Goal: Task Accomplishment & Management: Complete application form

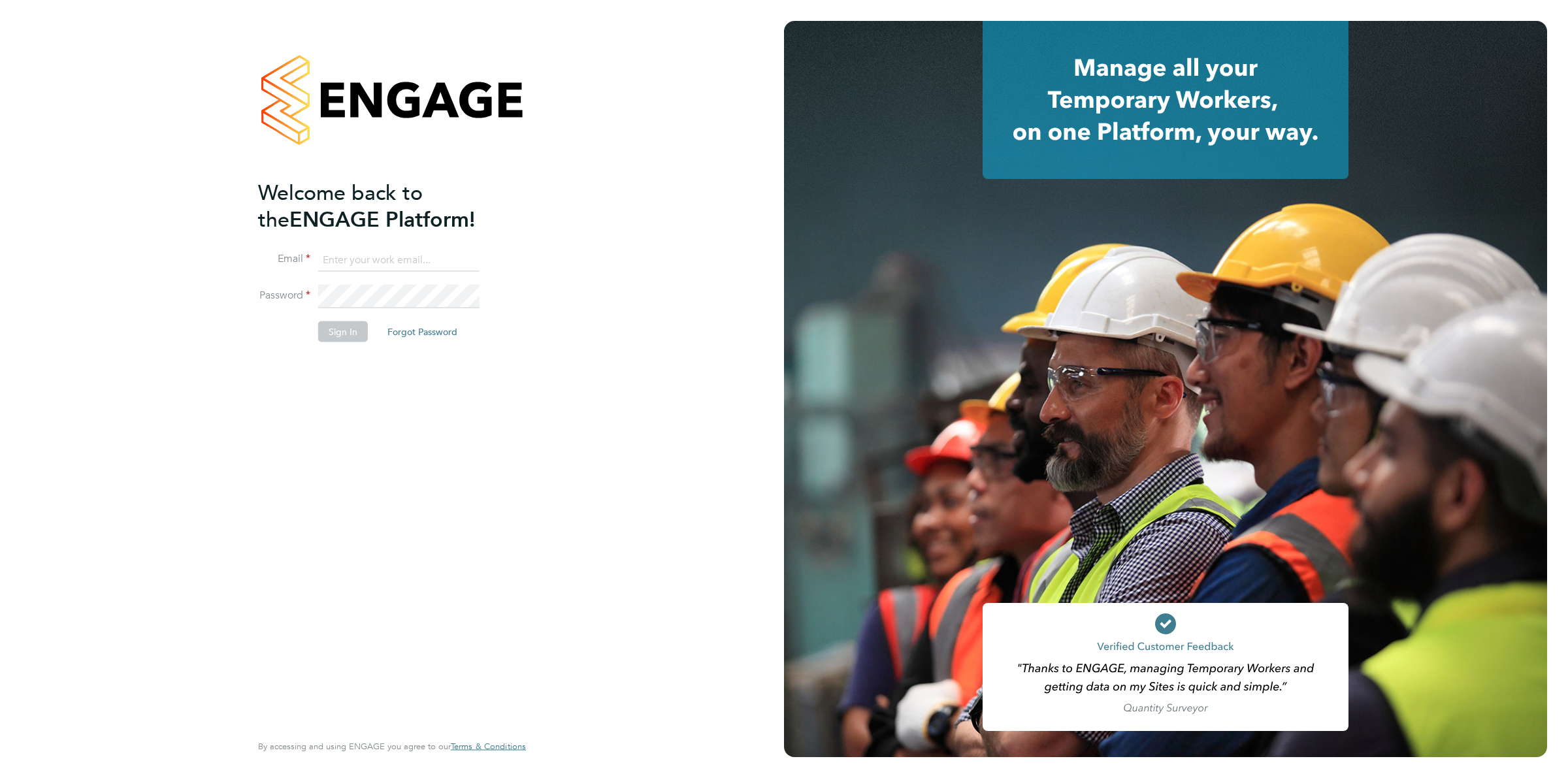
type input "[EMAIL_ADDRESS][DOMAIN_NAME]"
click at [343, 334] on button "Sign In" at bounding box center [343, 331] width 50 height 21
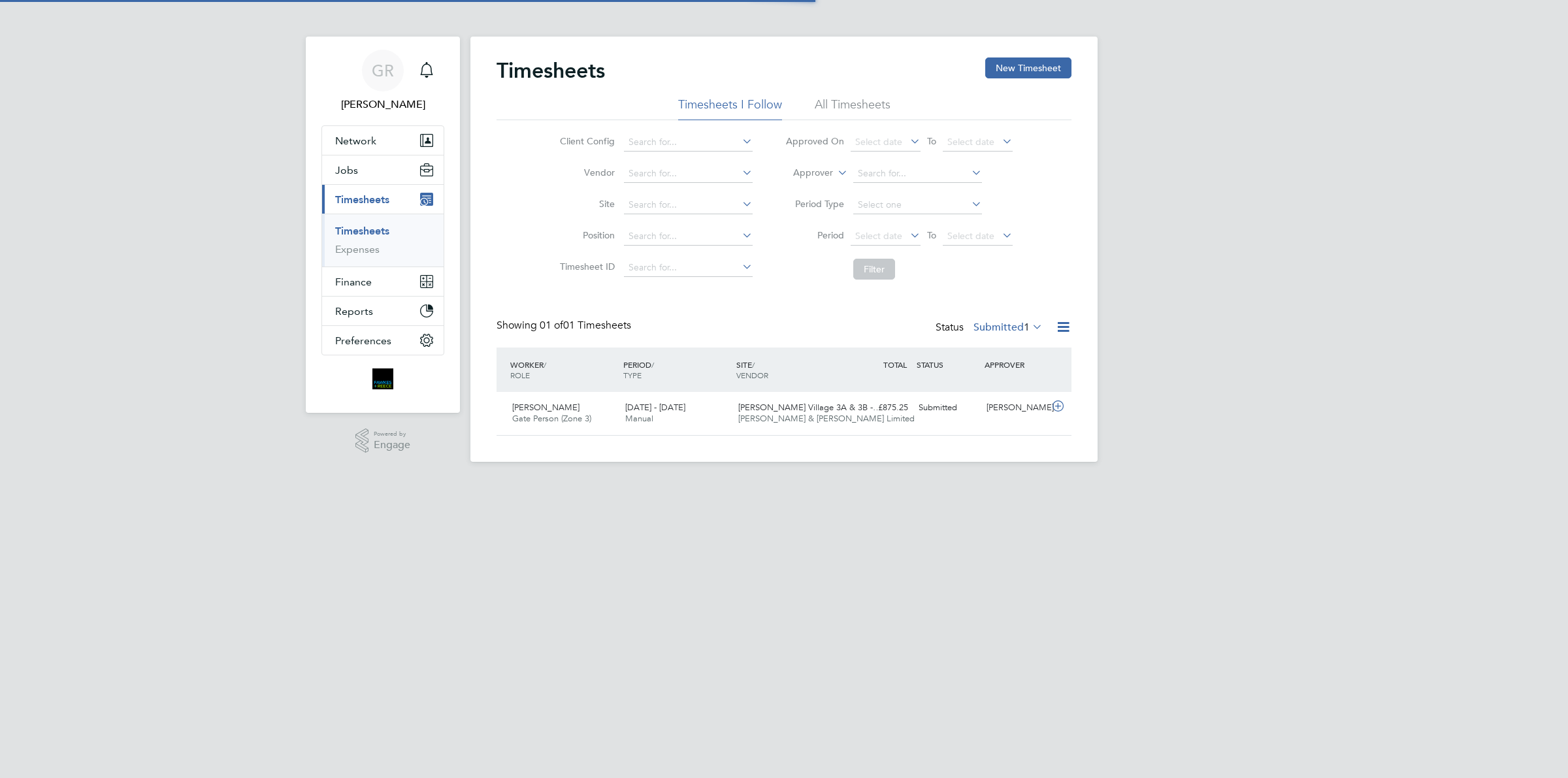
scroll to position [33, 113]
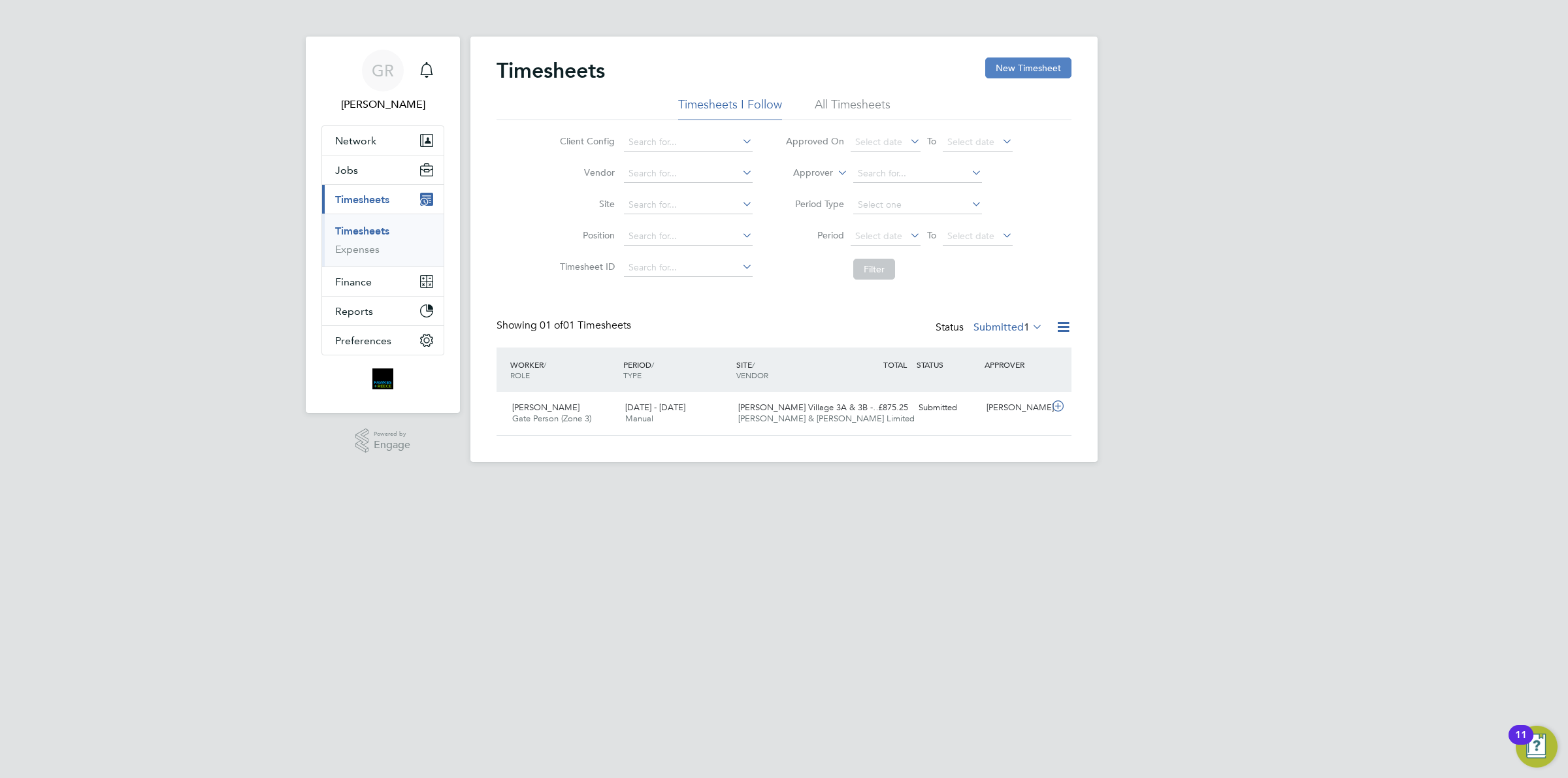
click at [1024, 69] on button "New Timesheet" at bounding box center [1029, 67] width 86 height 21
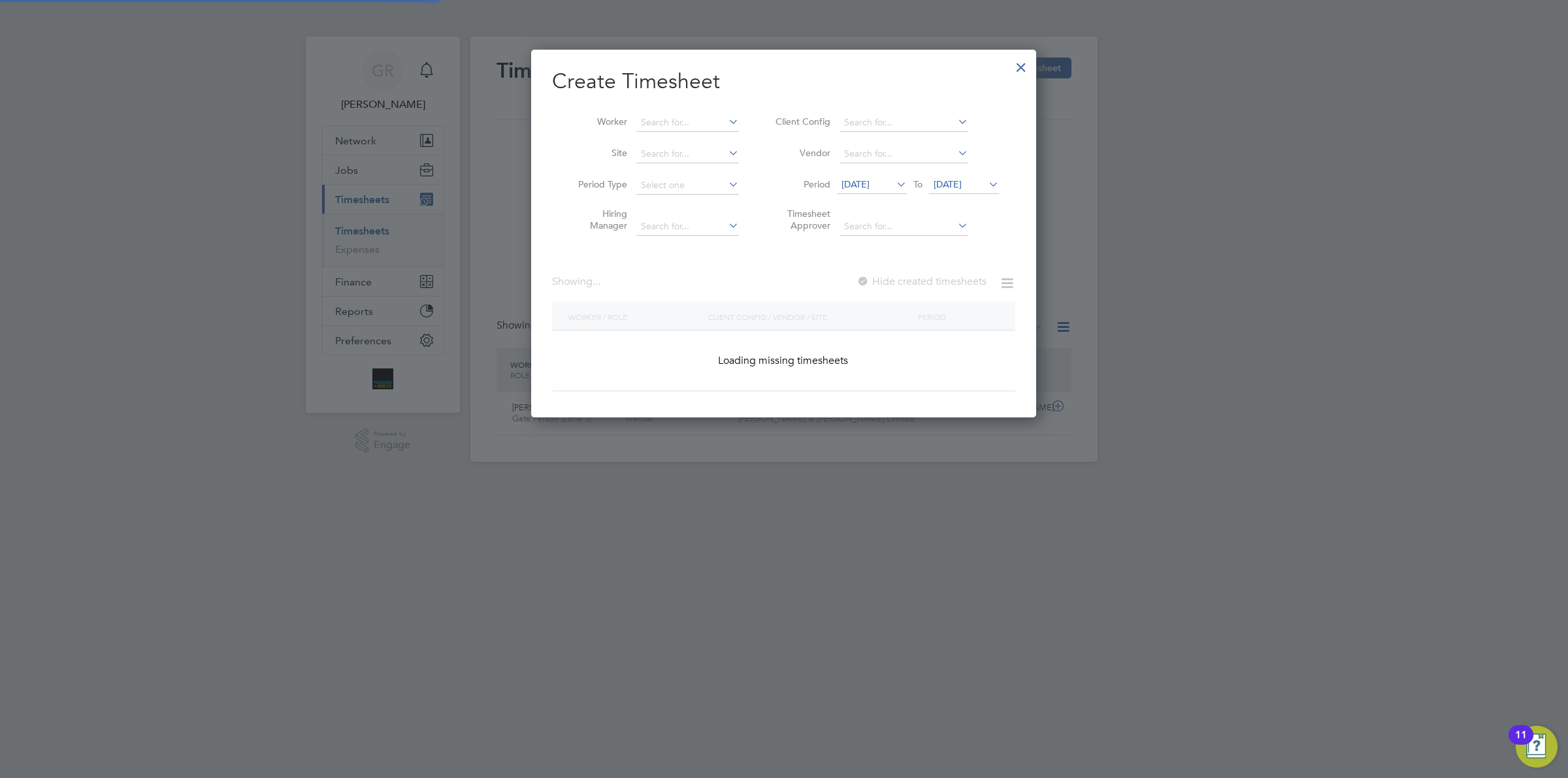
scroll to position [2061, 505]
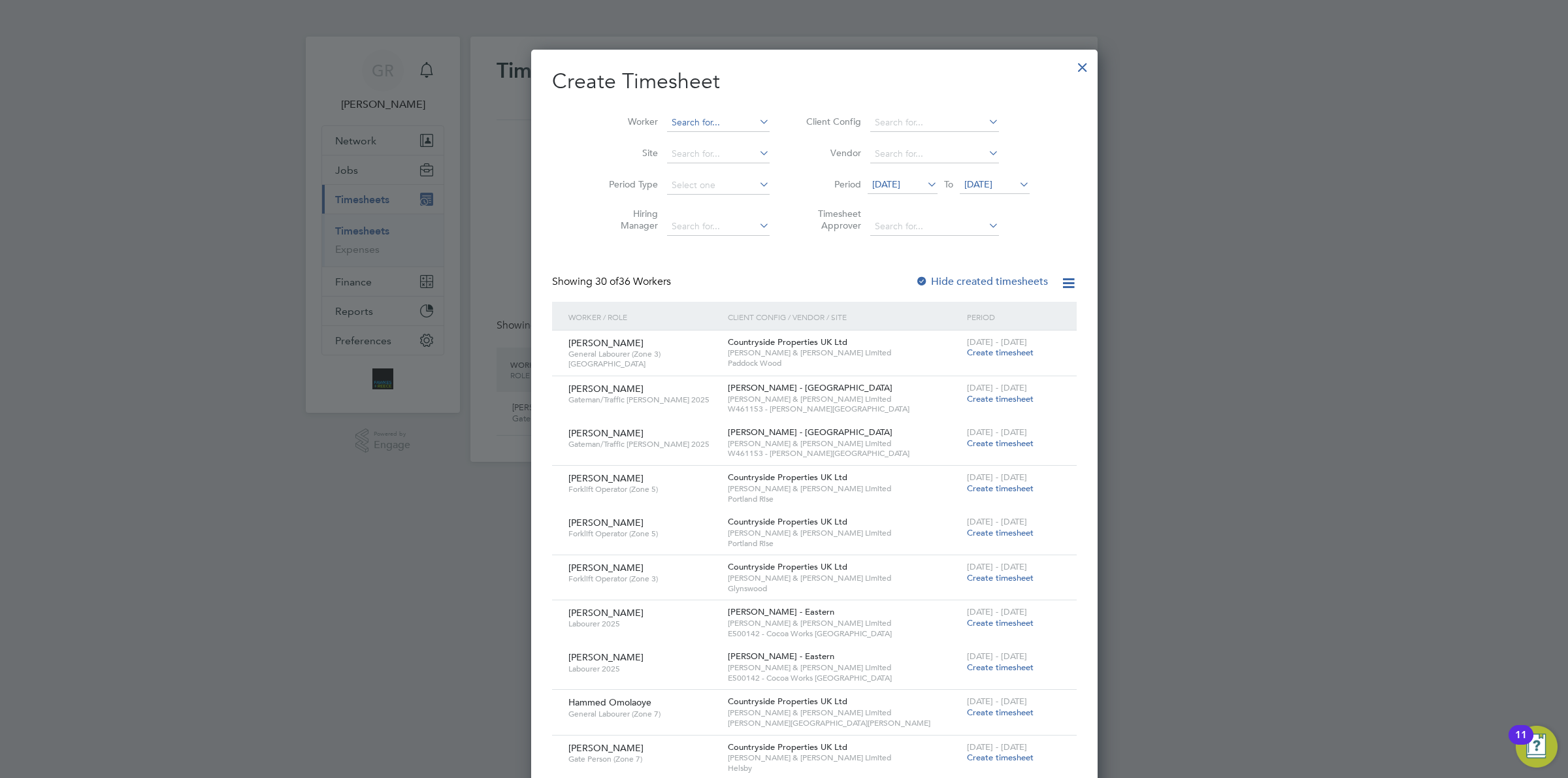
click at [667, 121] on input at bounding box center [718, 123] width 103 height 18
click at [673, 132] on li "[PERSON_NAME]" at bounding box center [717, 140] width 162 height 18
type input "[PERSON_NAME]"
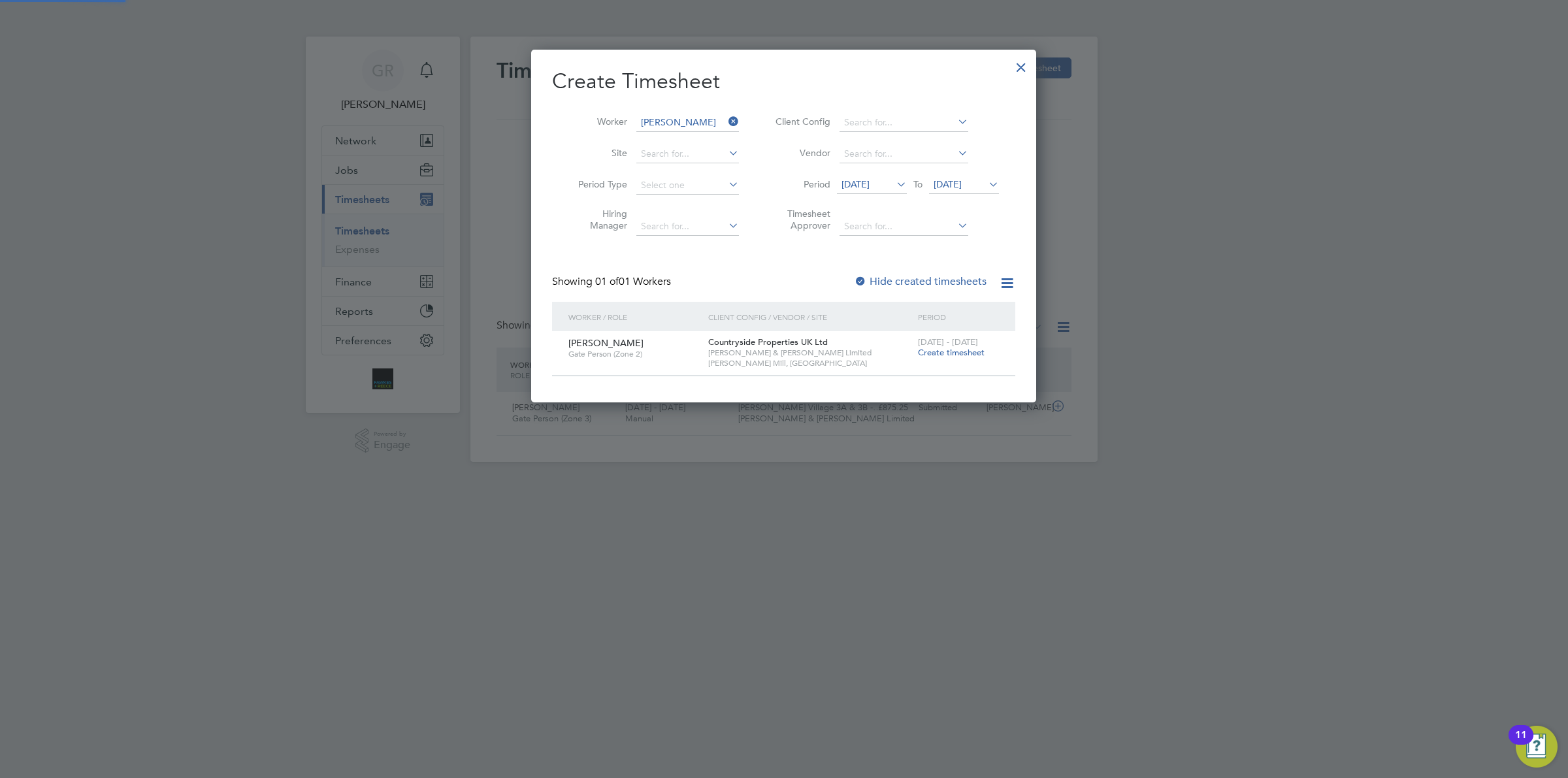
scroll to position [353, 505]
click at [952, 359] on div "[DATE] - [DATE] Create timesheet" at bounding box center [958, 348] width 88 height 35
click at [952, 351] on span "Create timesheet" at bounding box center [951, 352] width 67 height 11
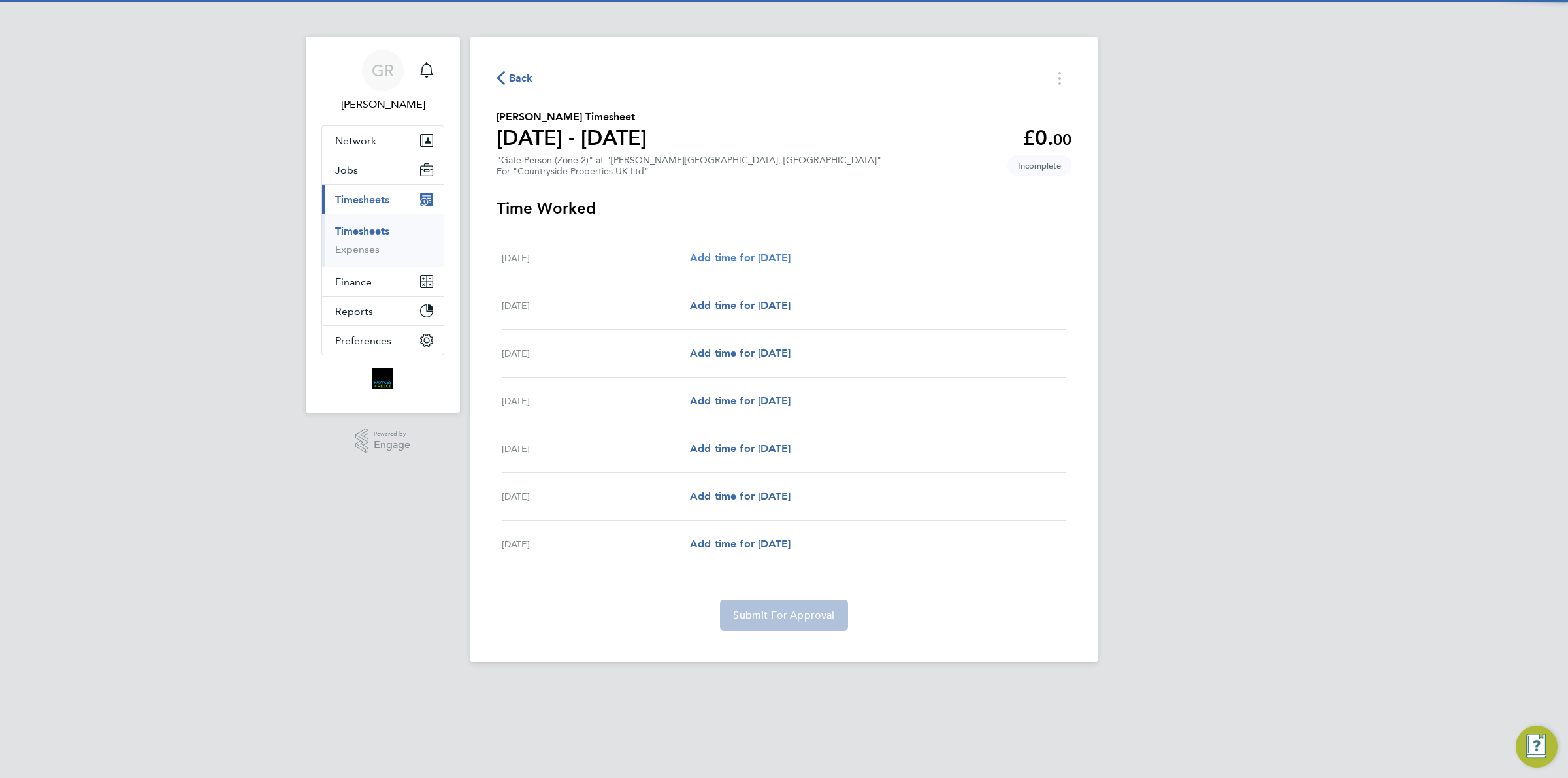
click at [745, 259] on span "Add time for [DATE]" at bounding box center [740, 258] width 101 height 13
select select "30"
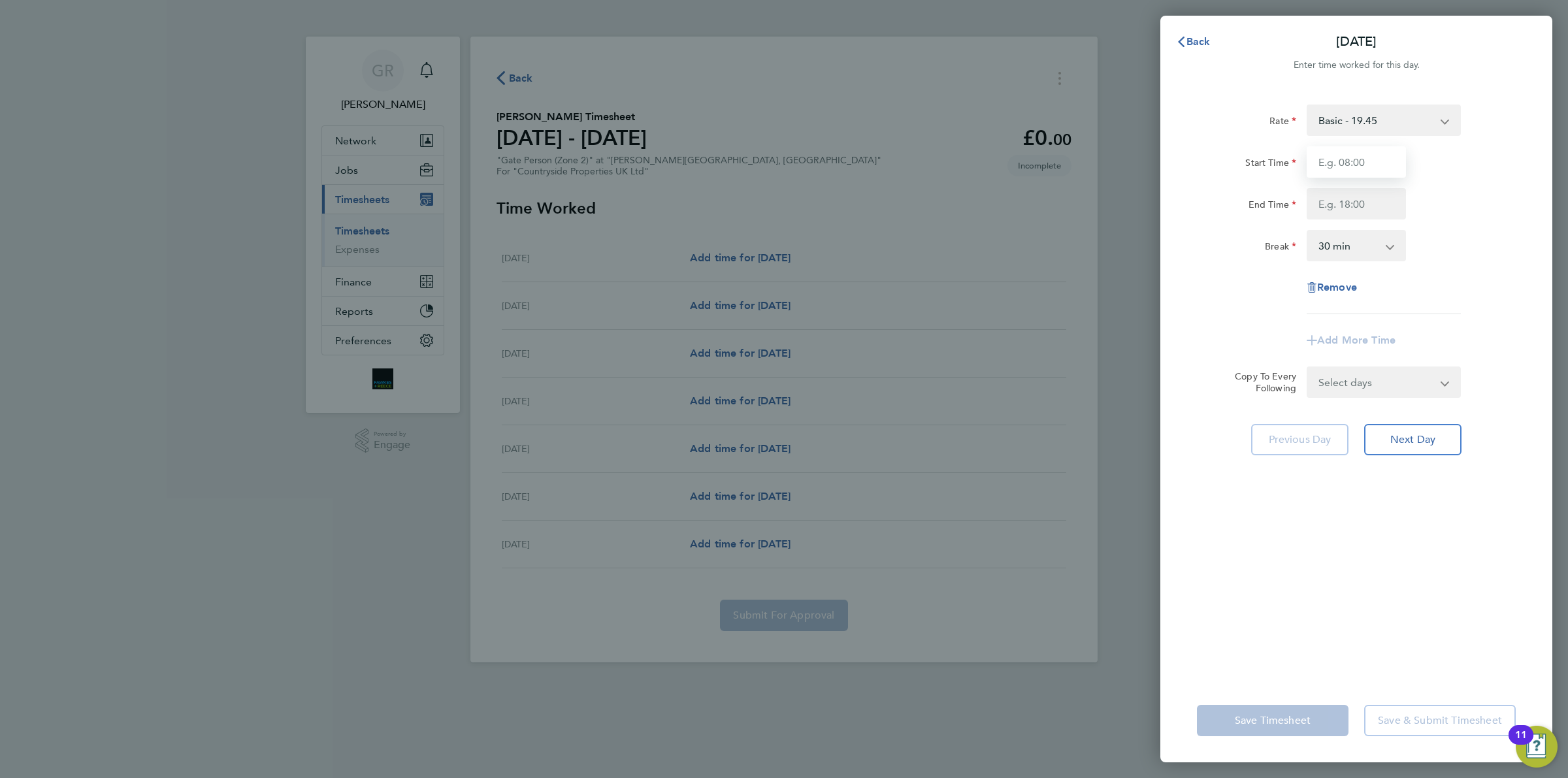
click at [1350, 154] on input "Start Time" at bounding box center [1356, 162] width 99 height 31
type input "07:30"
type input "17:00"
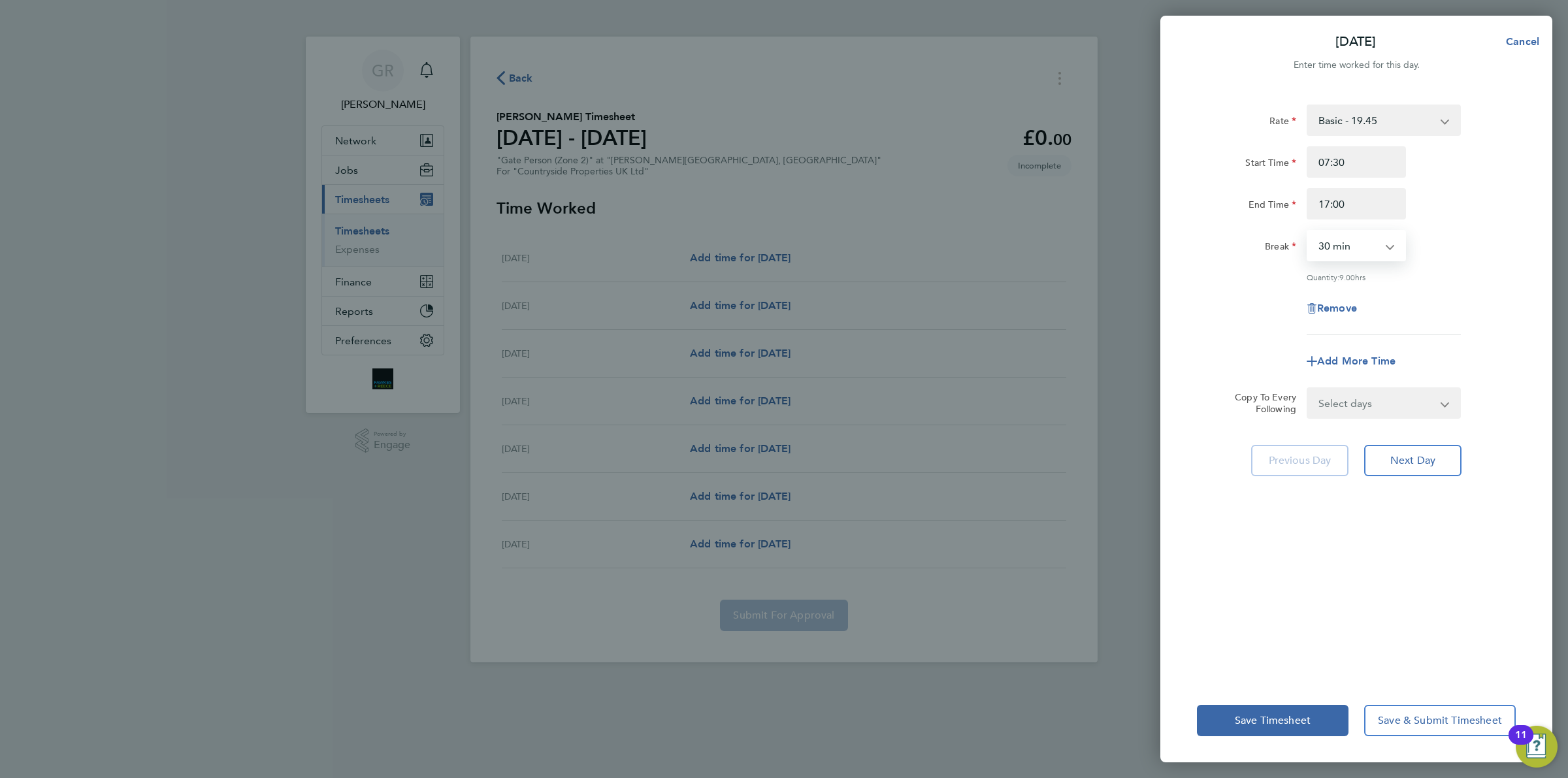
click at [1406, 408] on select "Select days Day Weekday (Mon-Fri) Weekend (Sat-Sun) [DATE] [DATE] [DATE] [DATE]…" at bounding box center [1377, 402] width 138 height 29
select select "WEEKDAY"
click at [1308, 388] on select "Select days Day Weekday (Mon-Fri) Weekend (Sat-Sun) [DATE] [DATE] [DATE] [DATE]…" at bounding box center [1377, 402] width 138 height 29
select select "[DATE]"
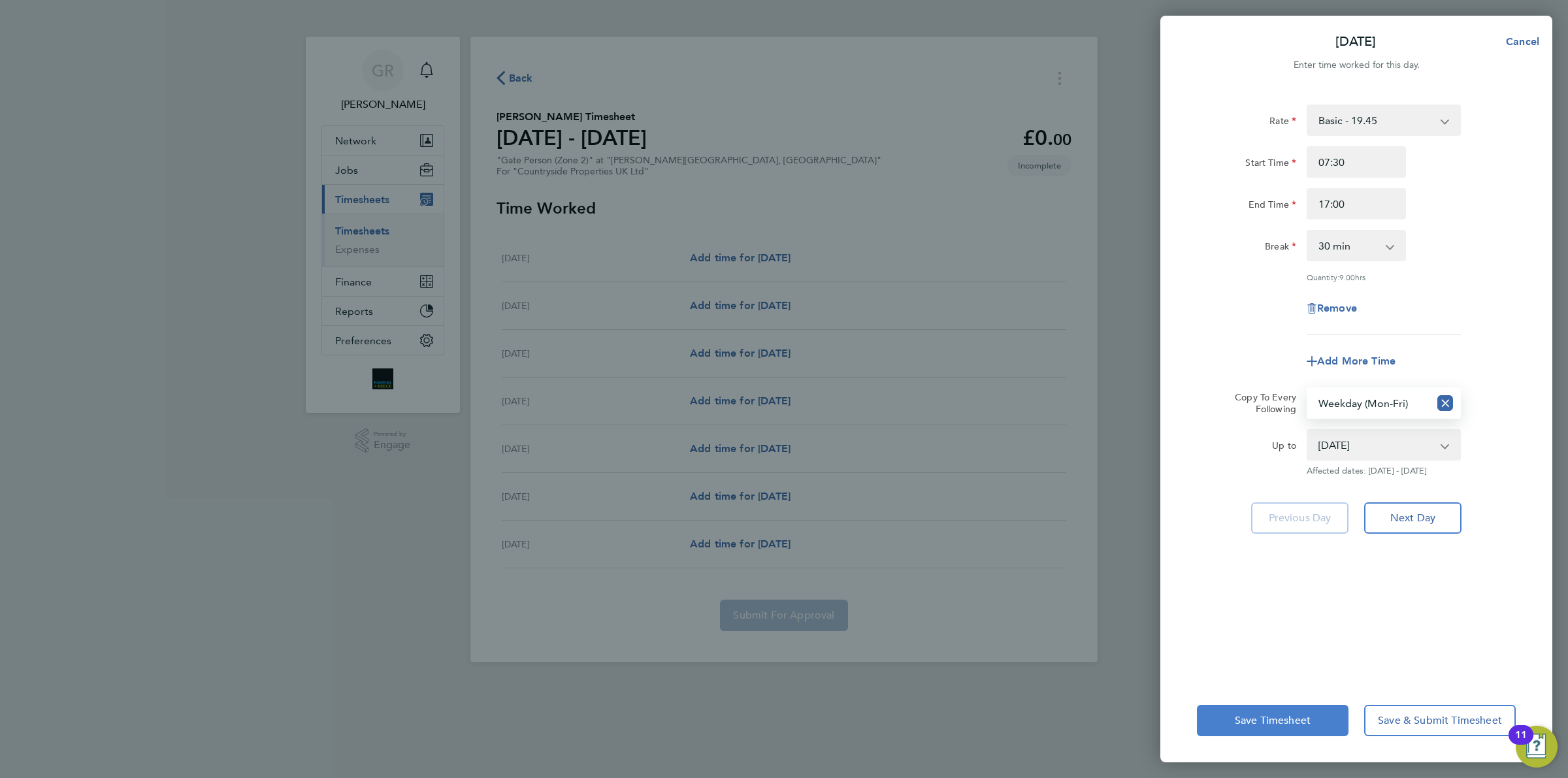
click at [1272, 715] on span "Save Timesheet" at bounding box center [1272, 720] width 76 height 13
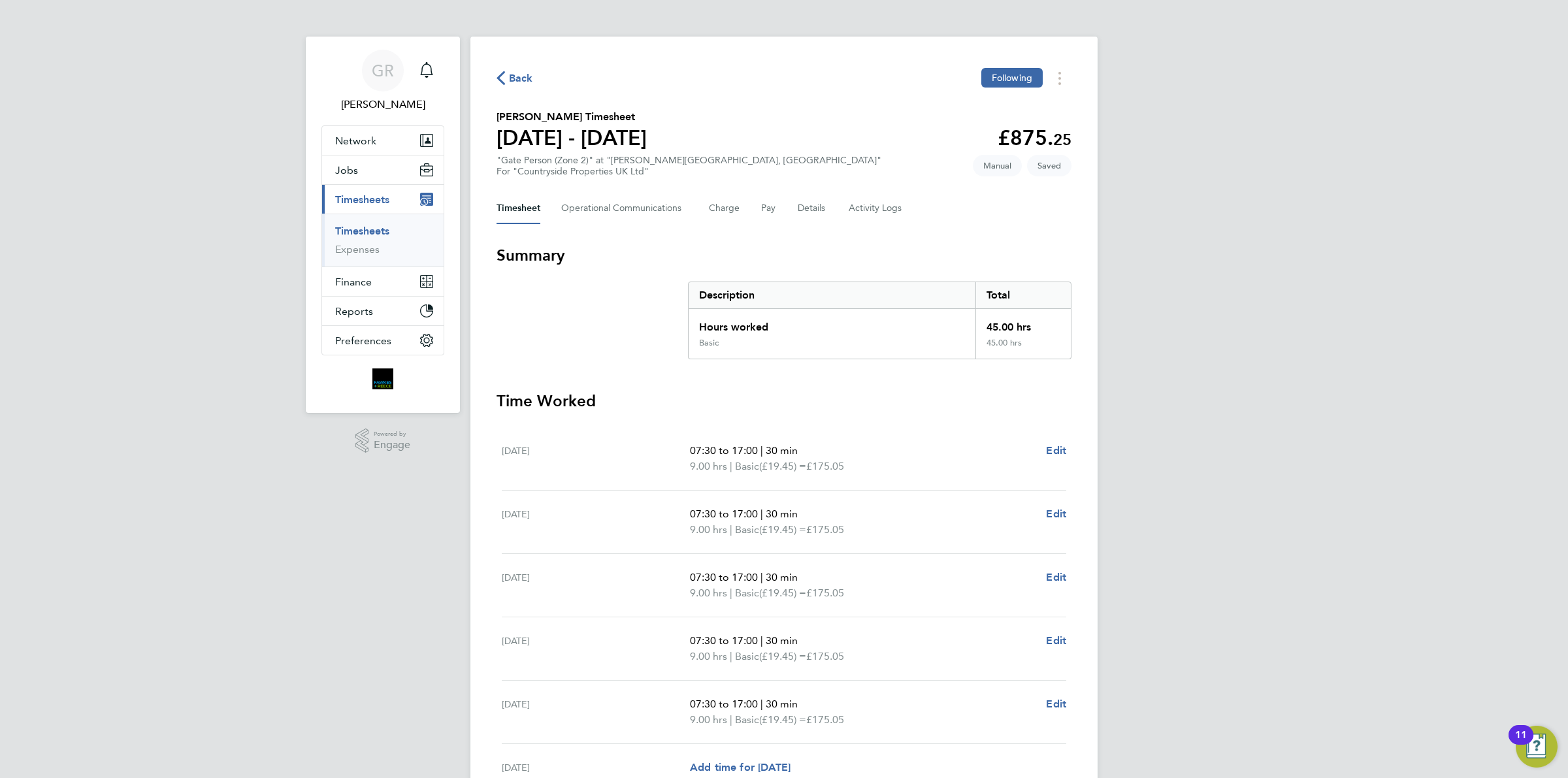
scroll to position [178, 0]
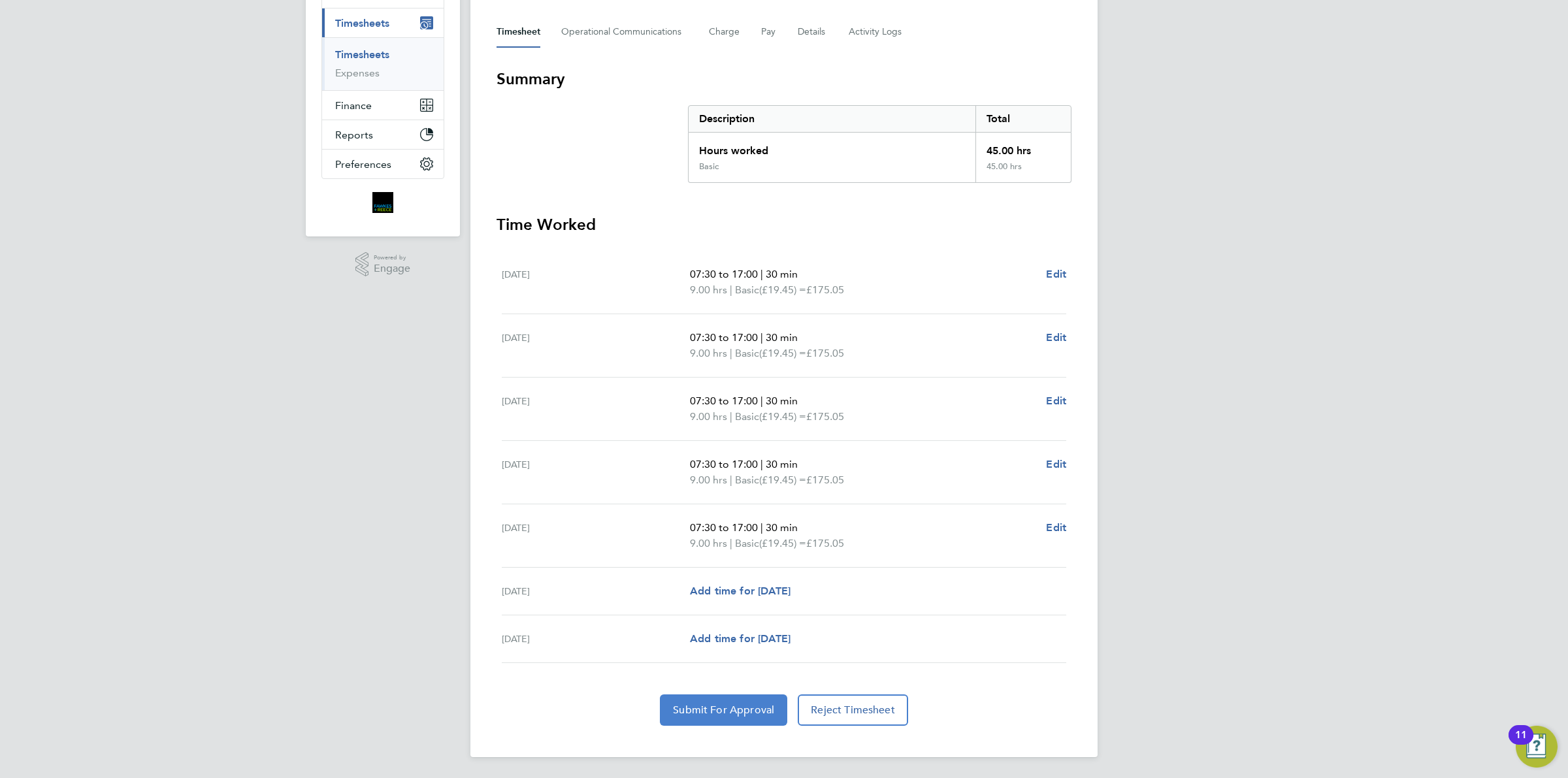
click at [713, 699] on button "Submit For Approval" at bounding box center [724, 710] width 128 height 31
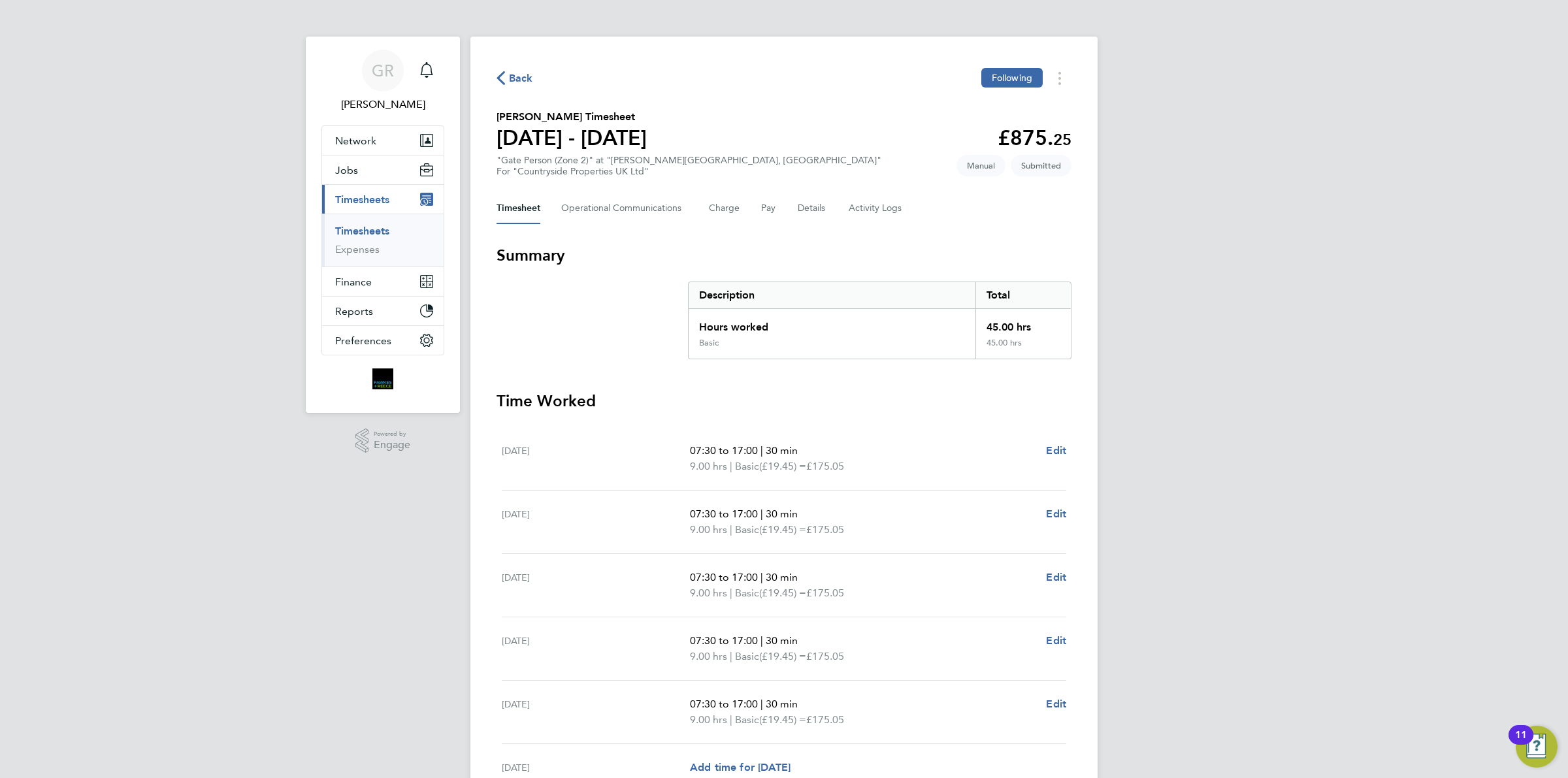
click at [513, 73] on span "Back" at bounding box center [521, 79] width 24 height 16
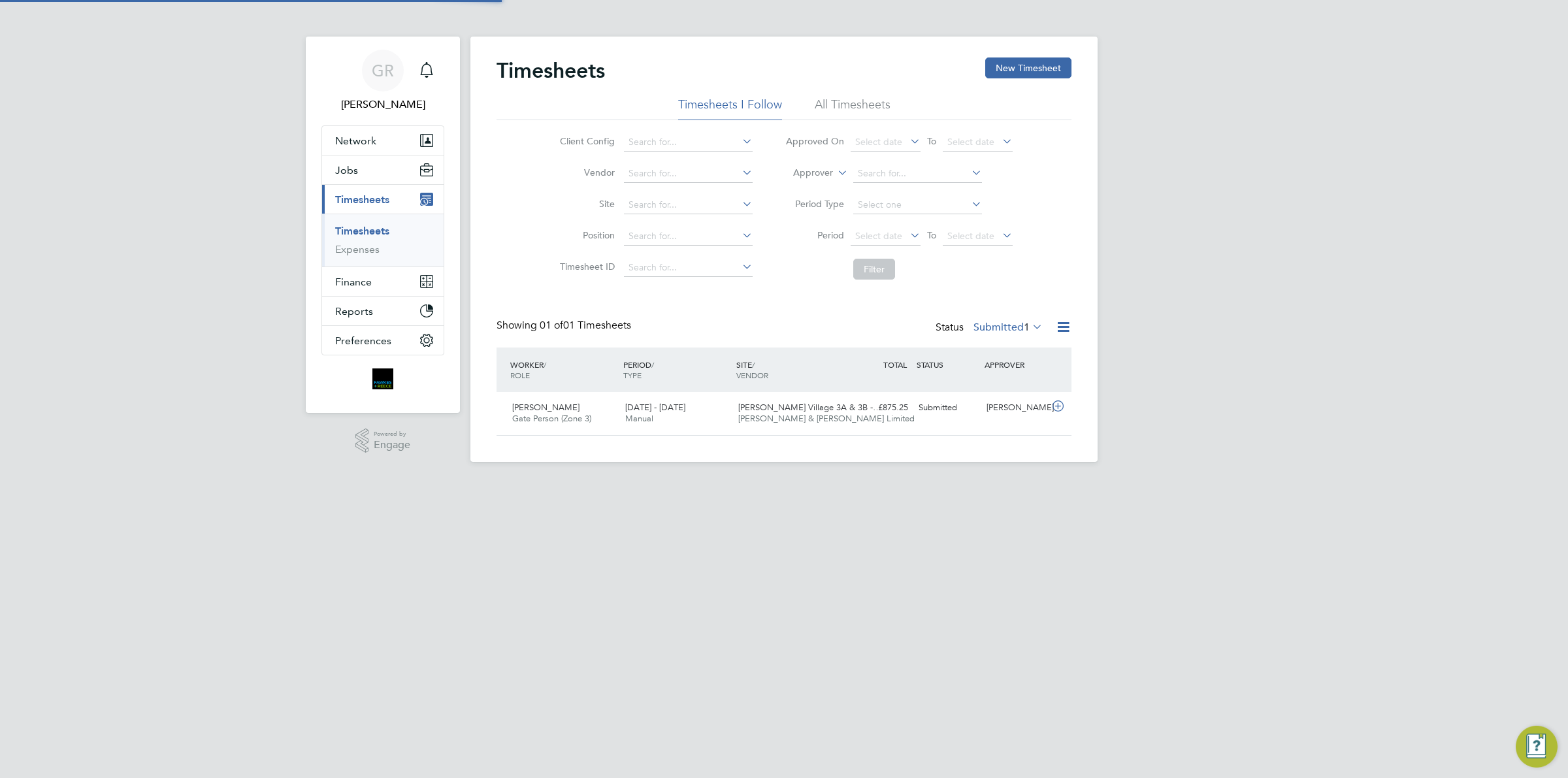
scroll to position [33, 113]
click at [1027, 56] on div "Timesheets New Timesheet Timesheets I Follow All Timesheets Client Config Vendo…" at bounding box center [784, 249] width 627 height 425
click at [1011, 70] on button "New Timesheet" at bounding box center [1029, 67] width 86 height 21
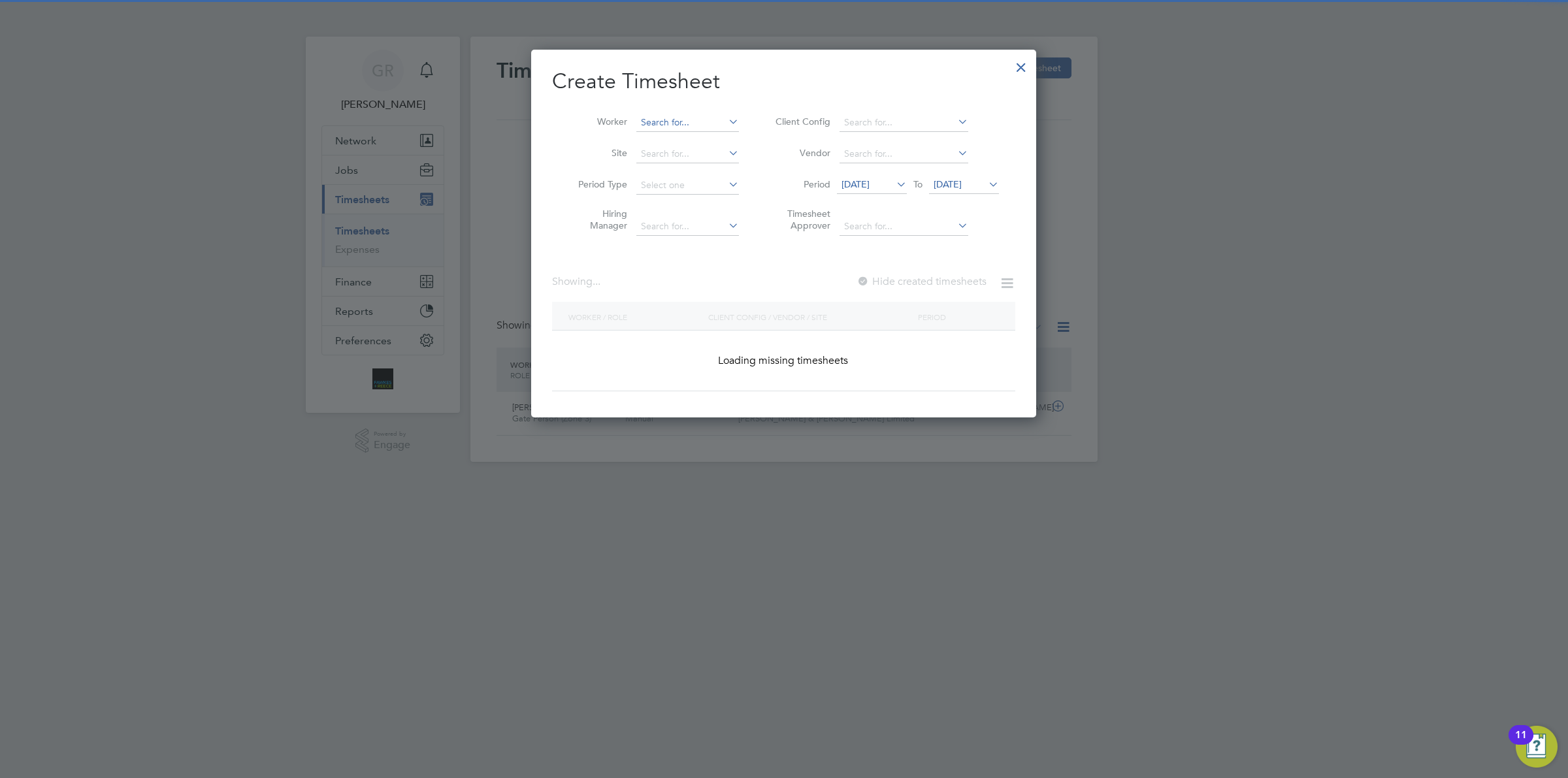
scroll to position [2104, 505]
click at [670, 125] on input at bounding box center [688, 123] width 103 height 18
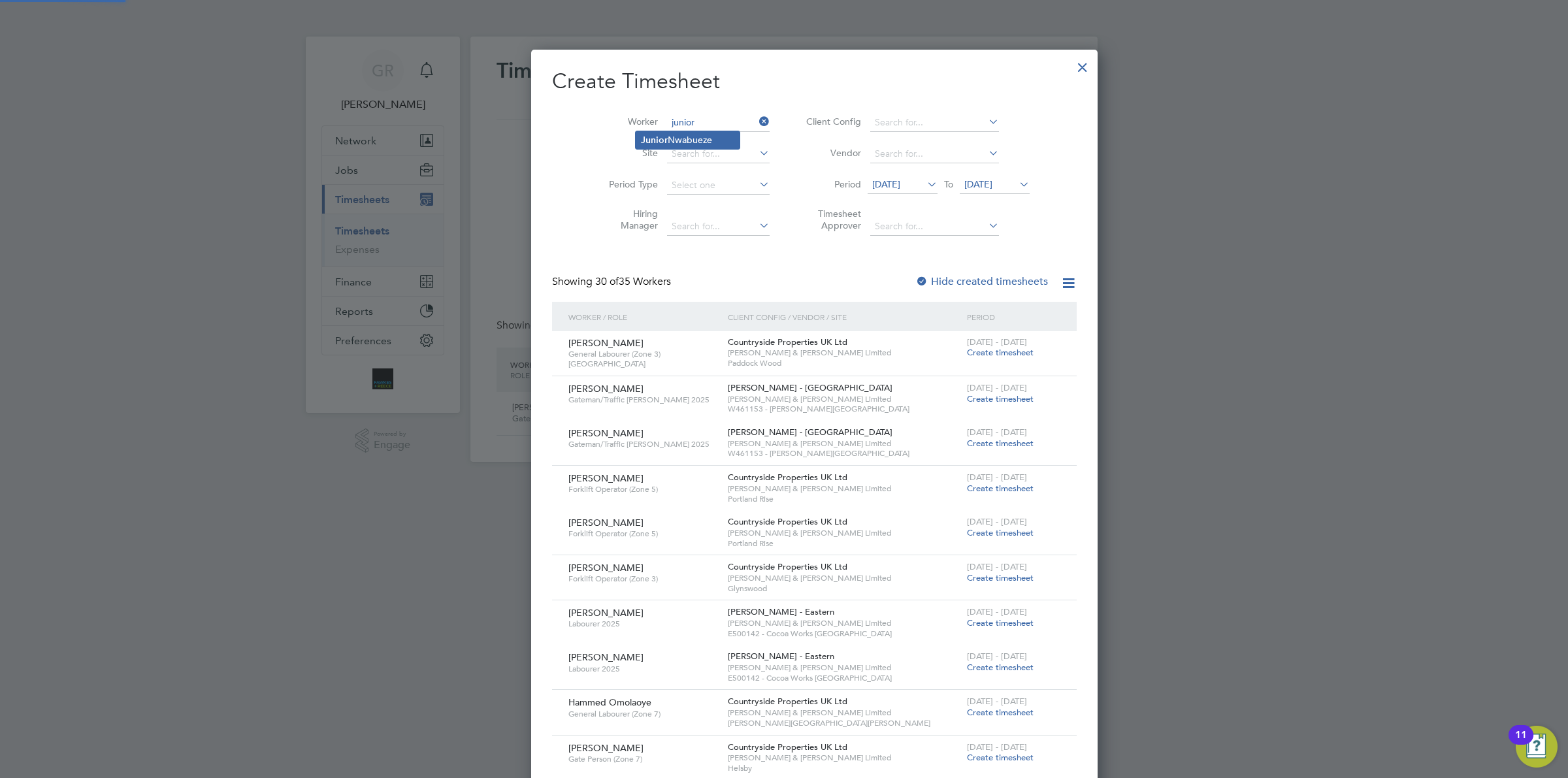
click at [695, 138] on li "[PERSON_NAME]" at bounding box center [688, 140] width 104 height 18
type input "[PERSON_NAME]"
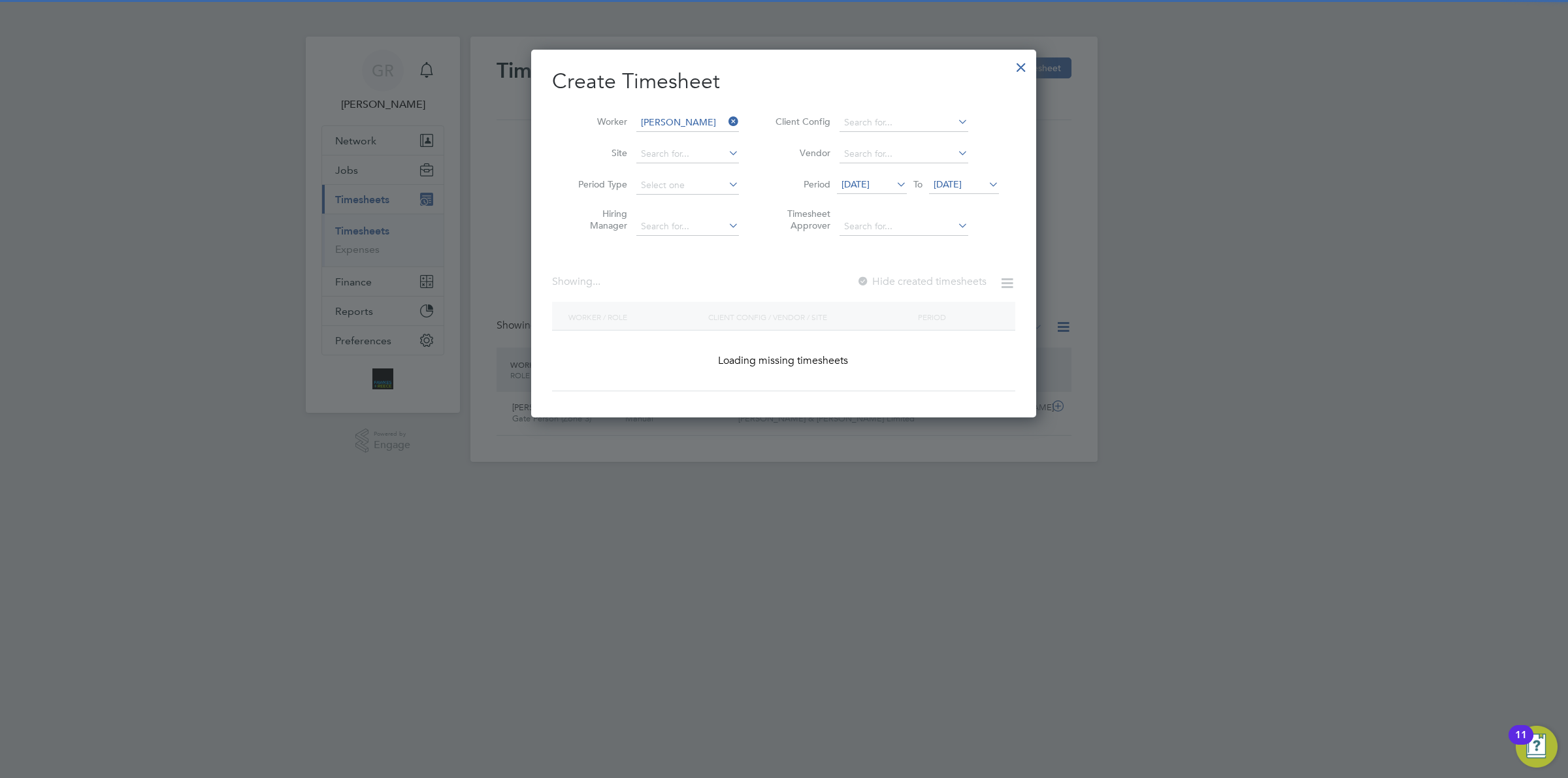
scroll to position [367, 505]
click at [936, 275] on label "Hide created timesheets" at bounding box center [920, 281] width 133 height 13
click at [870, 186] on span "[DATE]" at bounding box center [856, 184] width 28 height 12
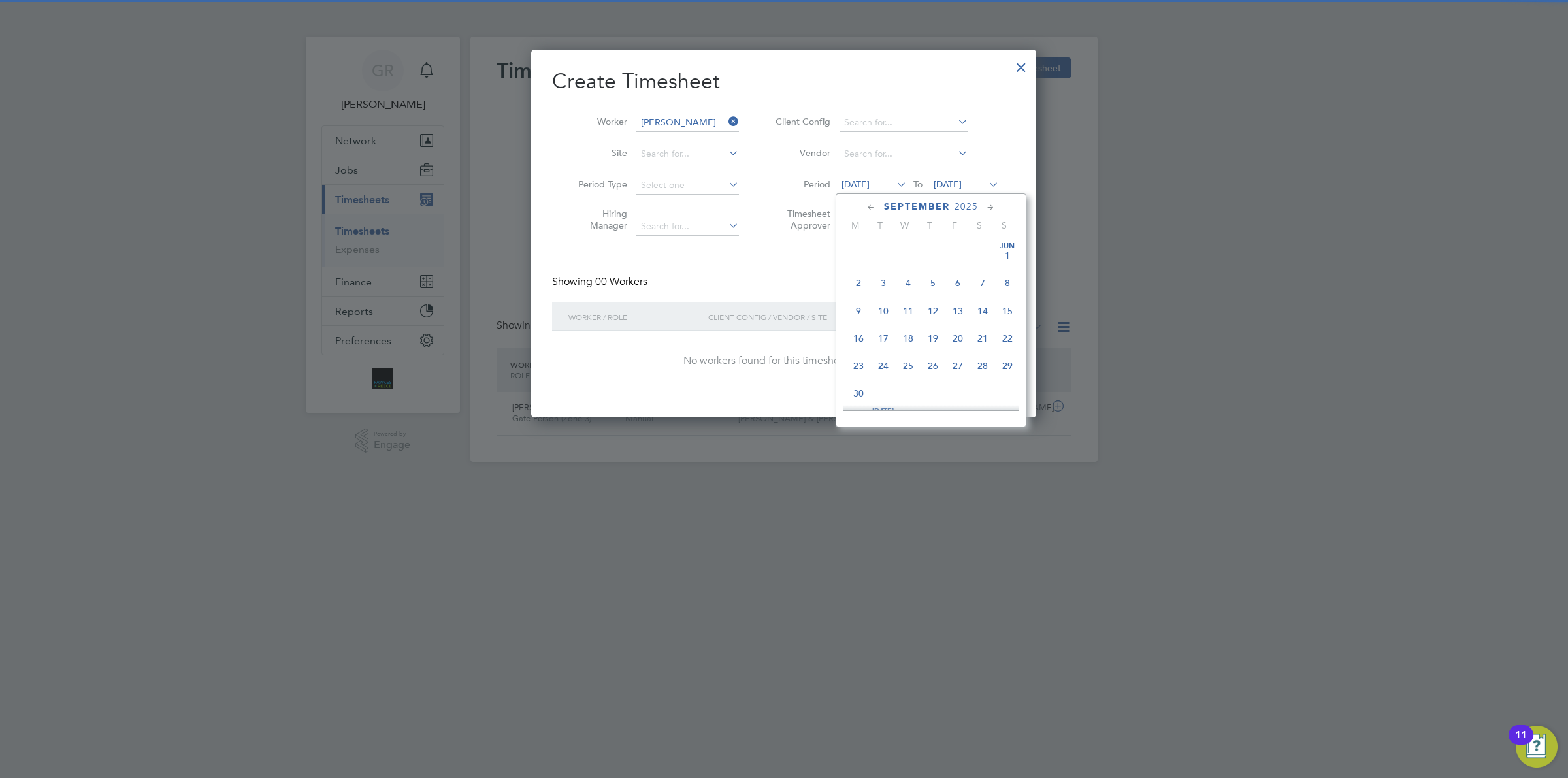
scroll to position [458, 0]
click at [854, 330] on span "22" at bounding box center [858, 320] width 25 height 25
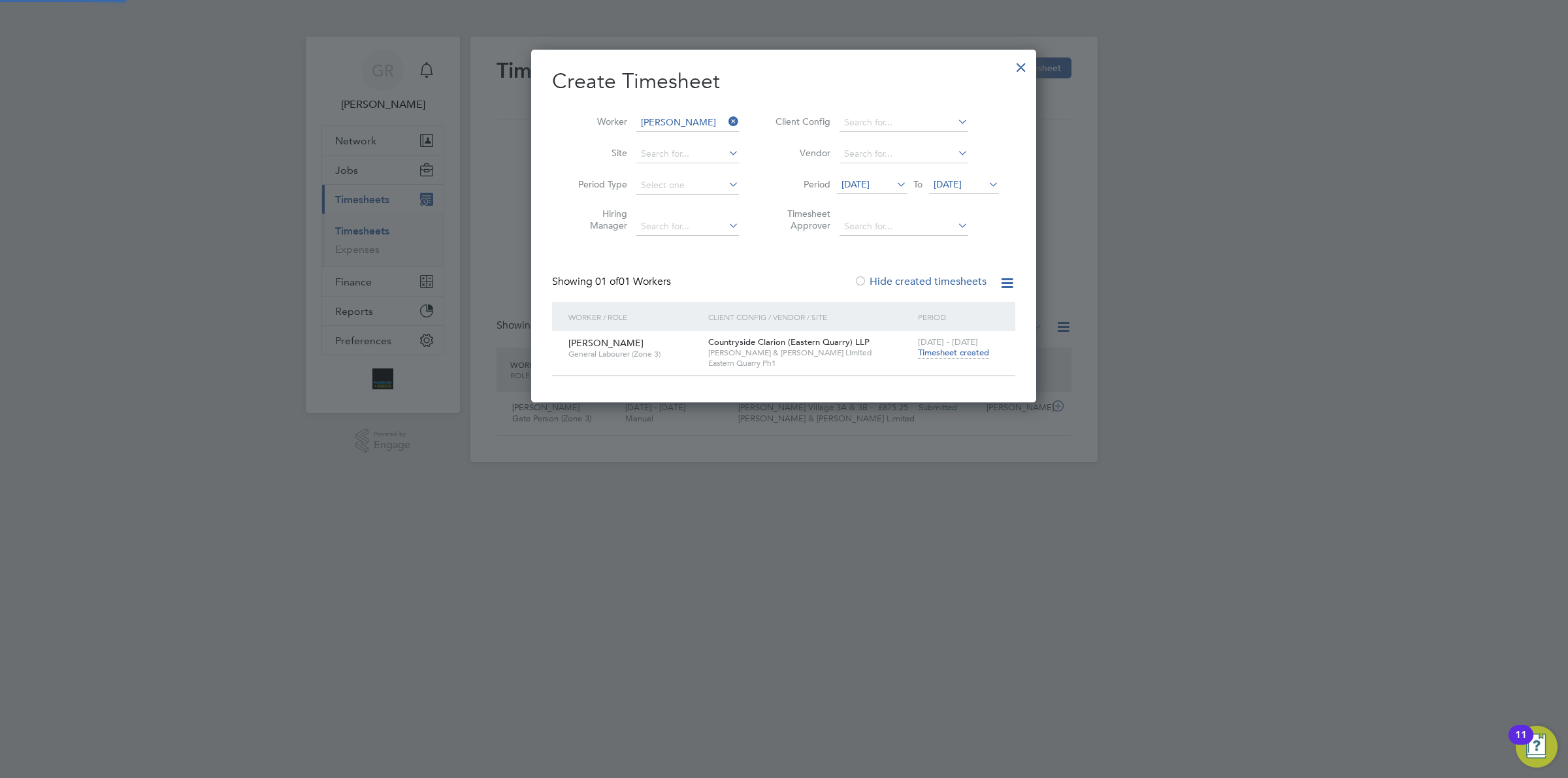
scroll to position [353, 505]
click at [961, 177] on span "[DATE]" at bounding box center [964, 185] width 70 height 18
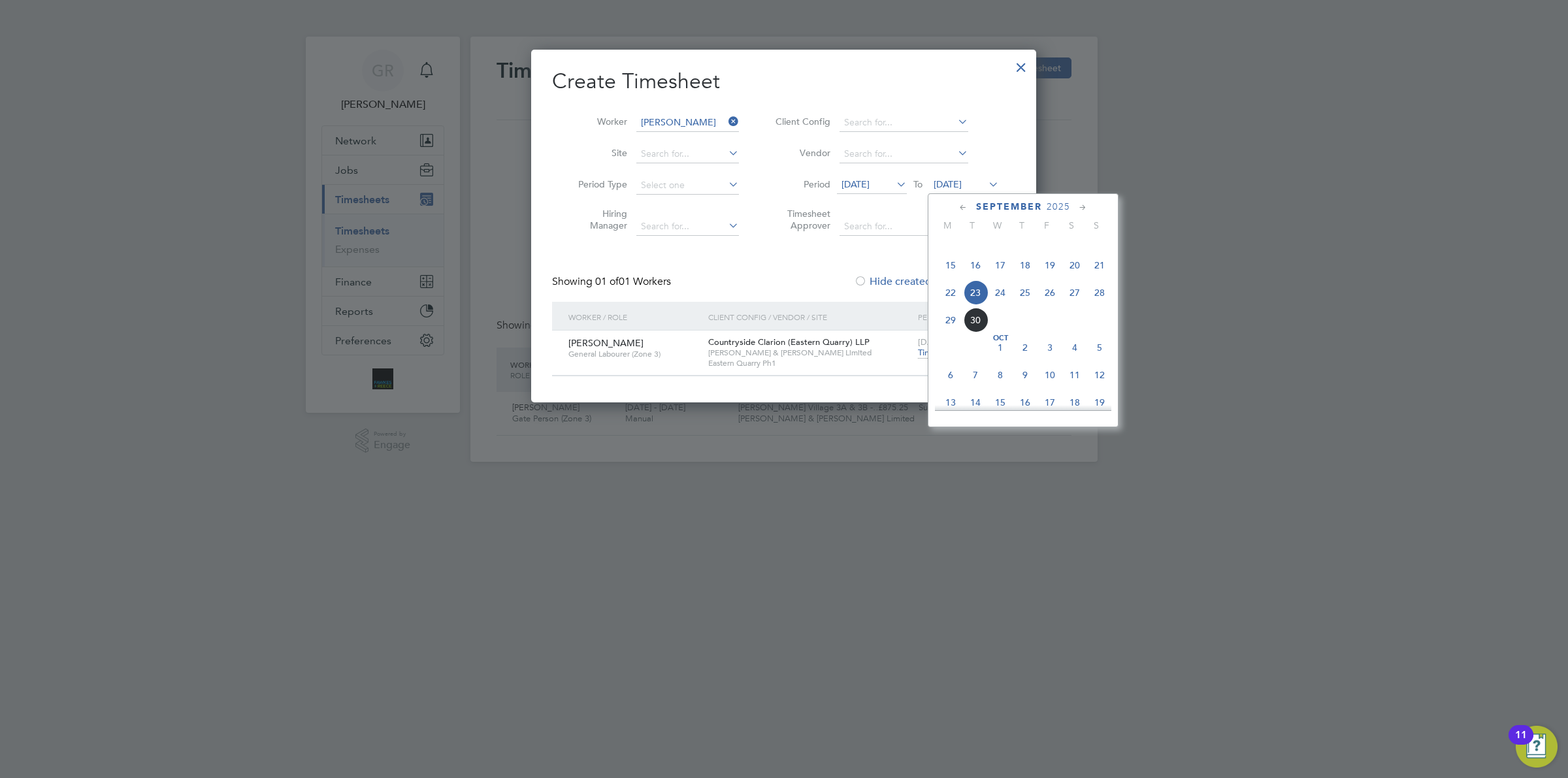
click at [908, 347] on span "[PERSON_NAME] & [PERSON_NAME] Limited" at bounding box center [810, 352] width 203 height 11
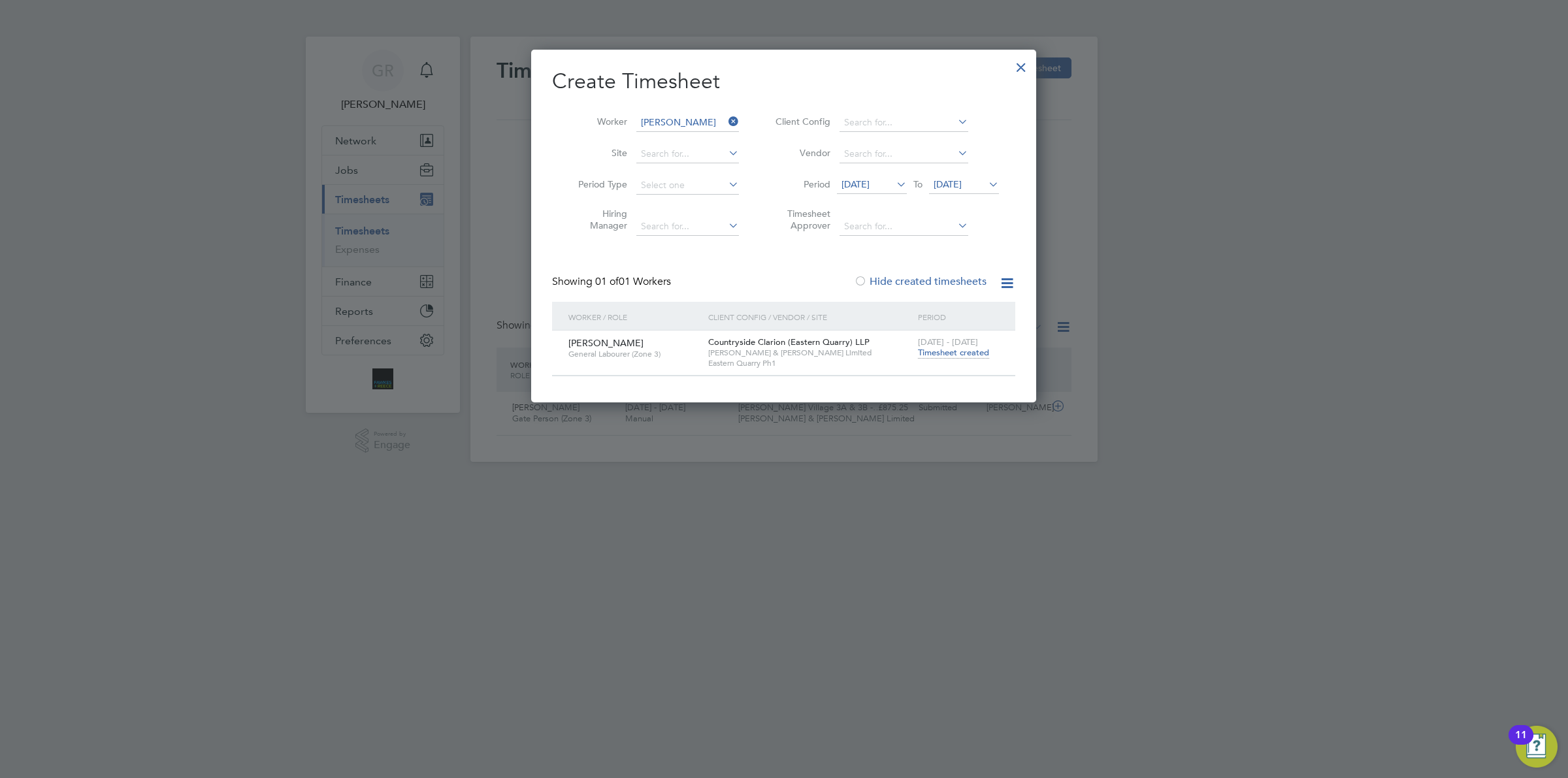
click at [922, 356] on span "Timesheet created" at bounding box center [953, 352] width 71 height 12
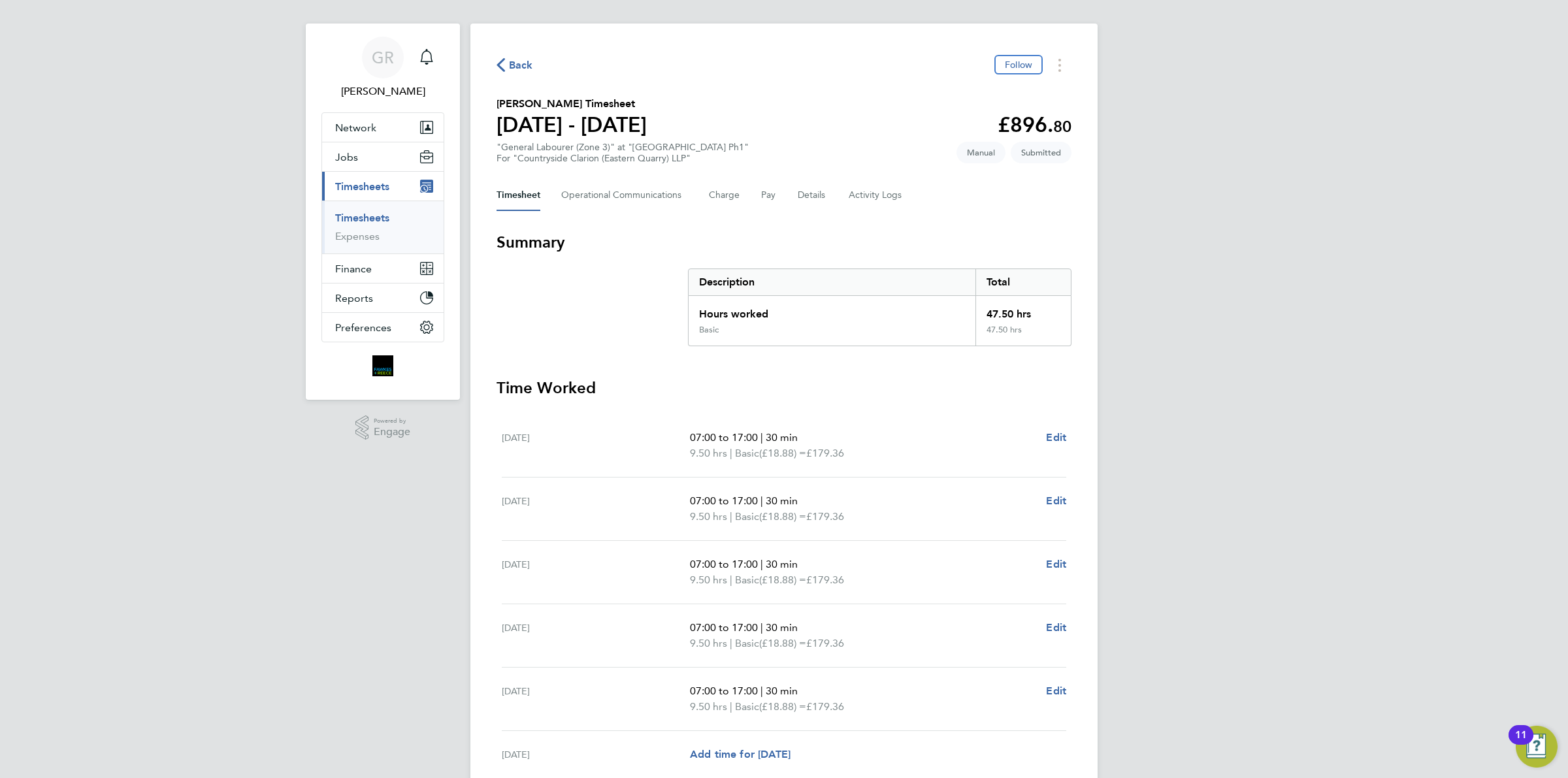
click at [538, 60] on div "Back Follow" at bounding box center [783, 64] width 575 height 21
click at [522, 79] on div "Back Follow [PERSON_NAME] Timesheet [DATE] - [DATE] £896. 80 "General Labourer …" at bounding box center [784, 471] width 627 height 896
click at [520, 61] on span "Back" at bounding box center [521, 65] width 24 height 16
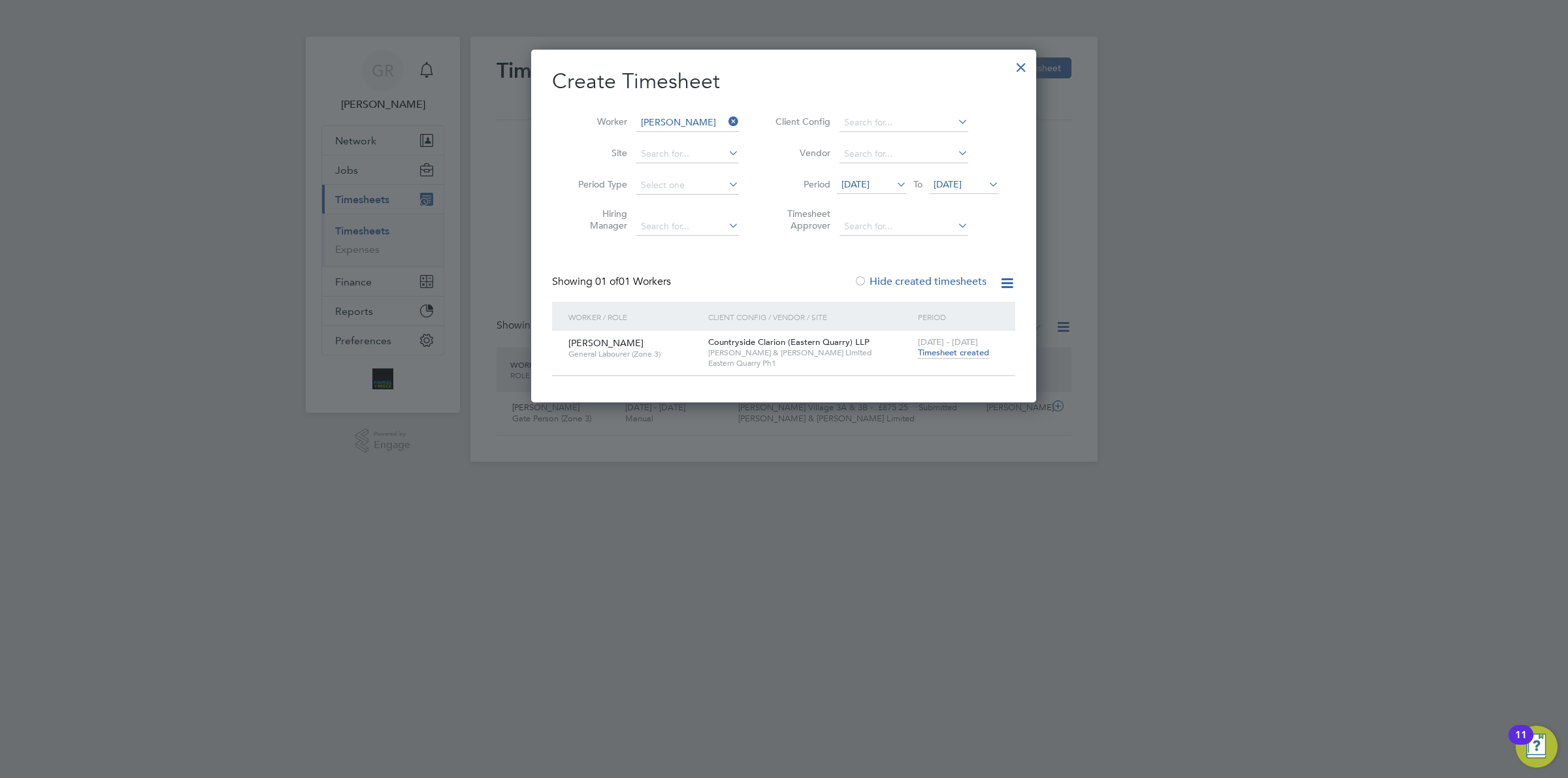
click at [726, 122] on icon at bounding box center [726, 122] width 0 height 18
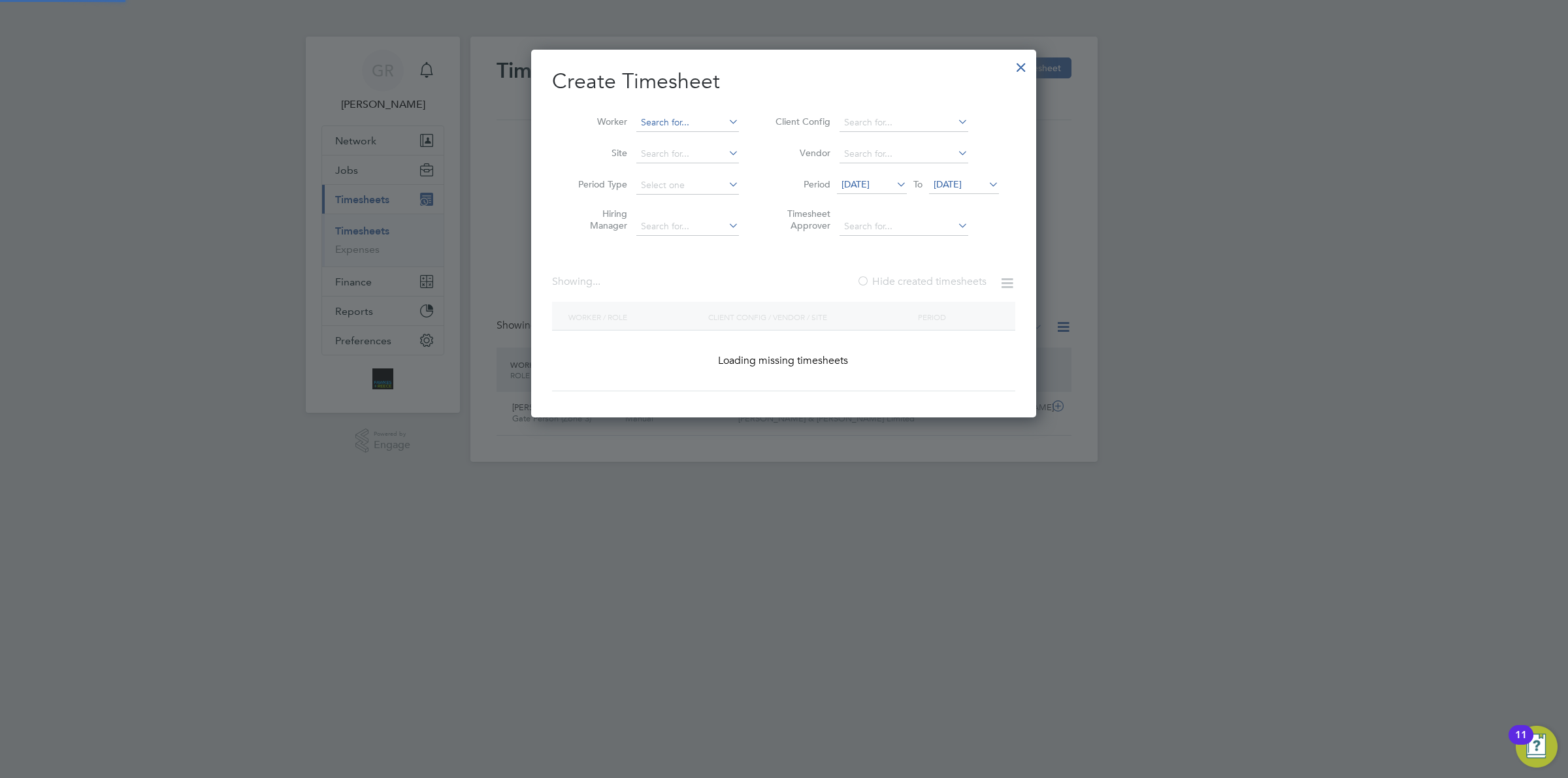
click at [680, 122] on input at bounding box center [688, 123] width 103 height 18
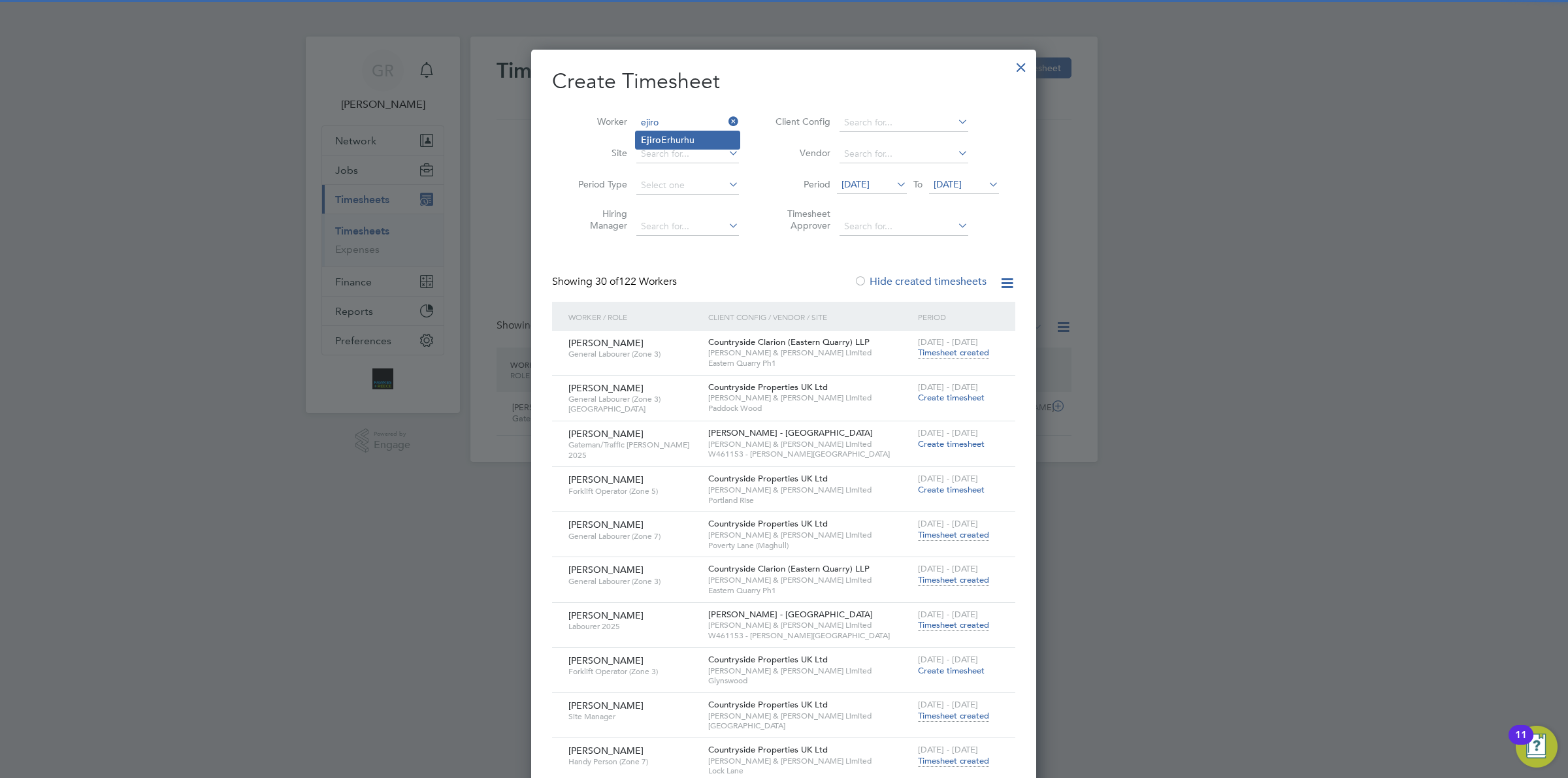
click at [674, 145] on li "[PERSON_NAME]" at bounding box center [688, 140] width 104 height 18
type input "[PERSON_NAME]"
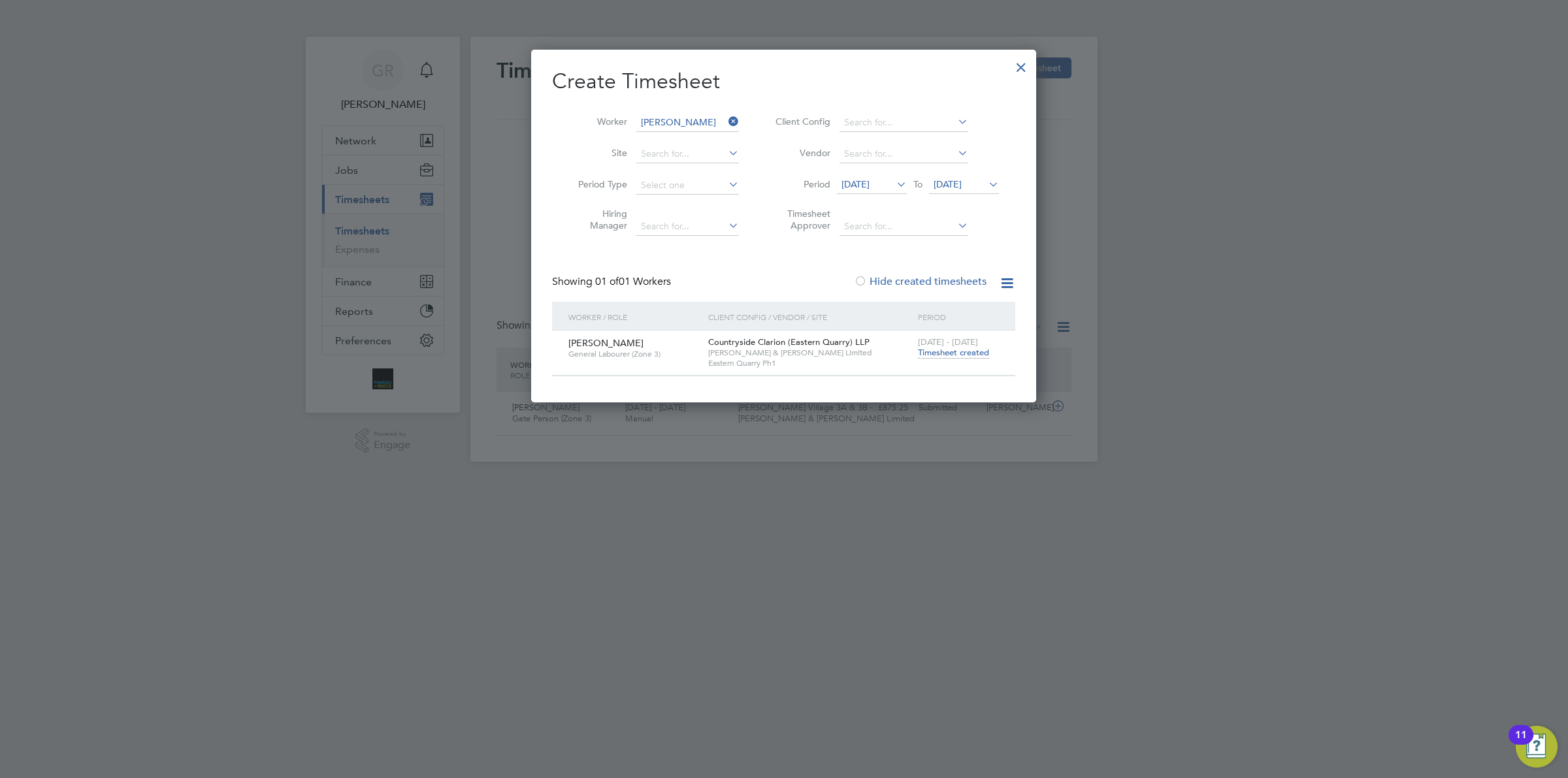
click at [959, 347] on span "Timesheet created" at bounding box center [953, 352] width 71 height 12
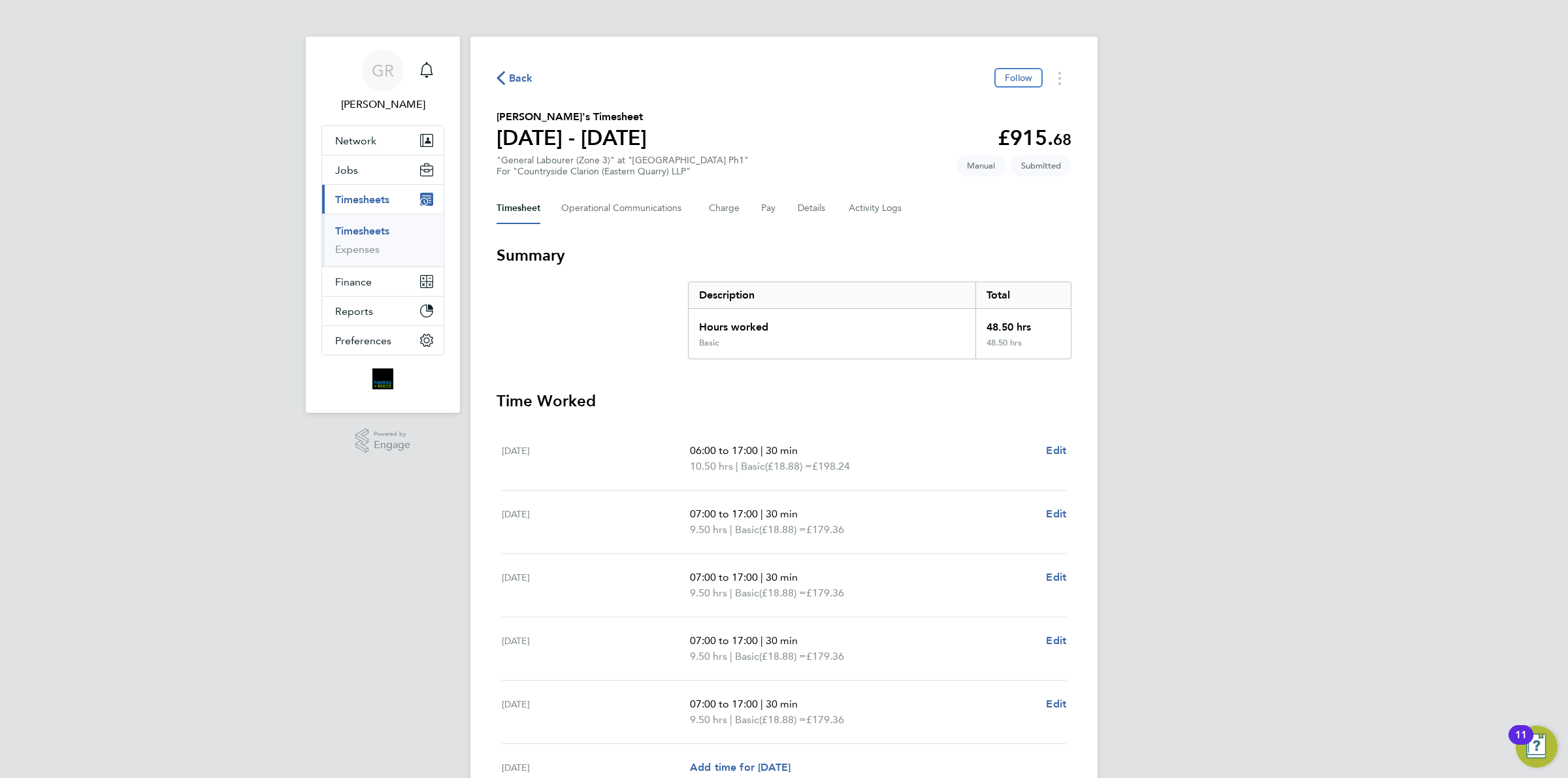
click at [513, 71] on span "Back" at bounding box center [521, 79] width 24 height 16
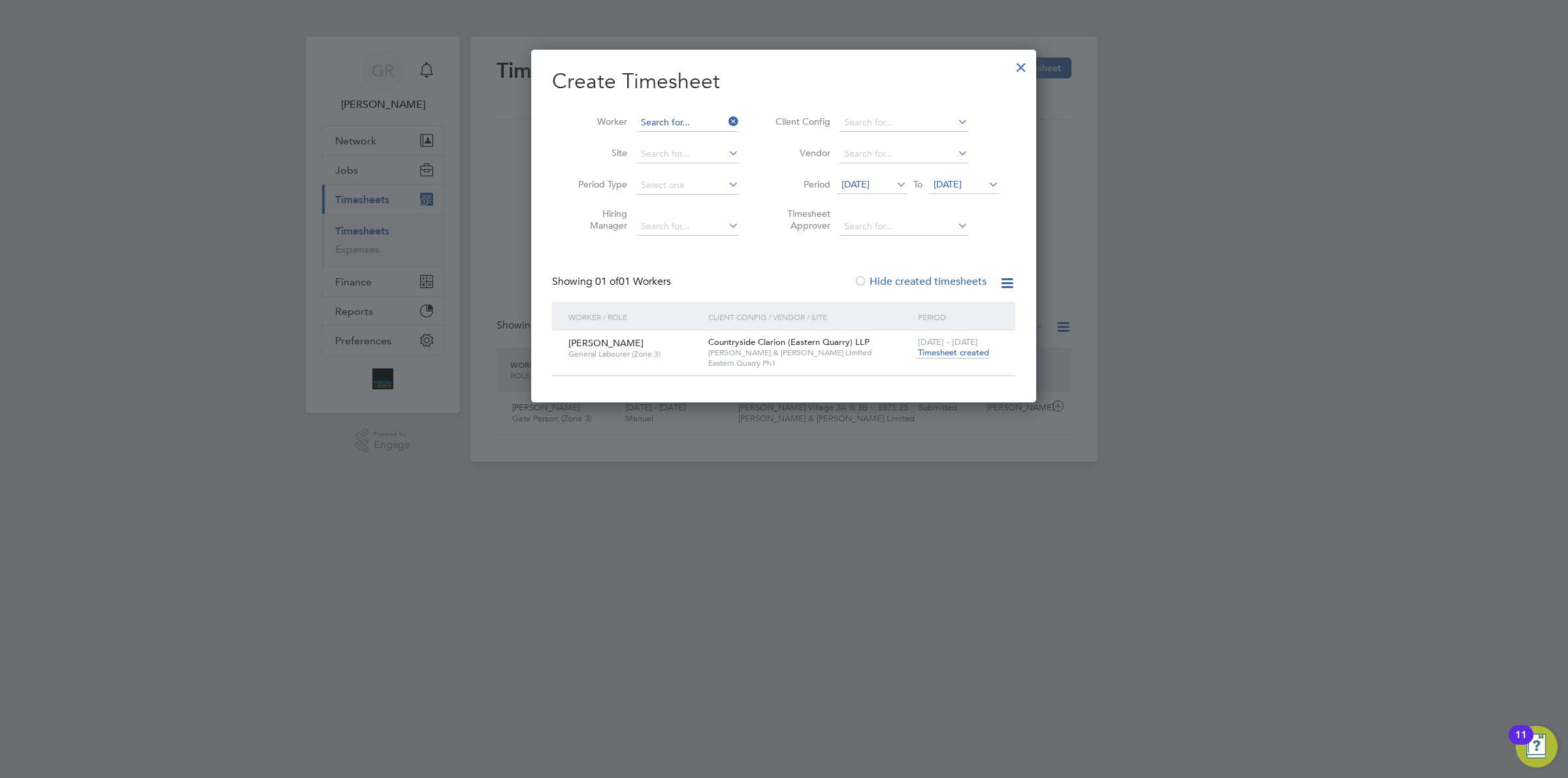
click at [724, 123] on input at bounding box center [688, 123] width 103 height 18
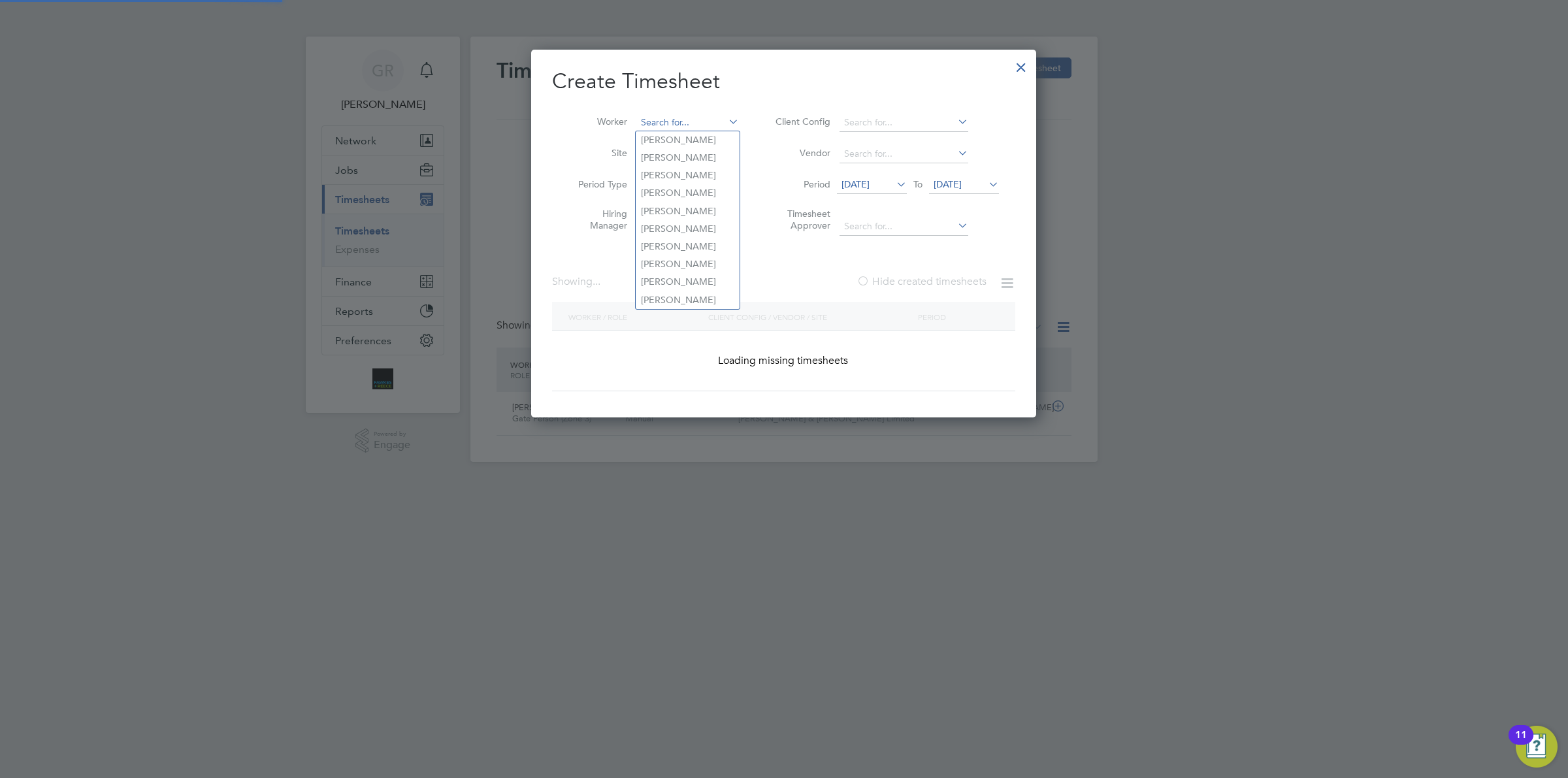
click at [681, 118] on input at bounding box center [688, 123] width 103 height 18
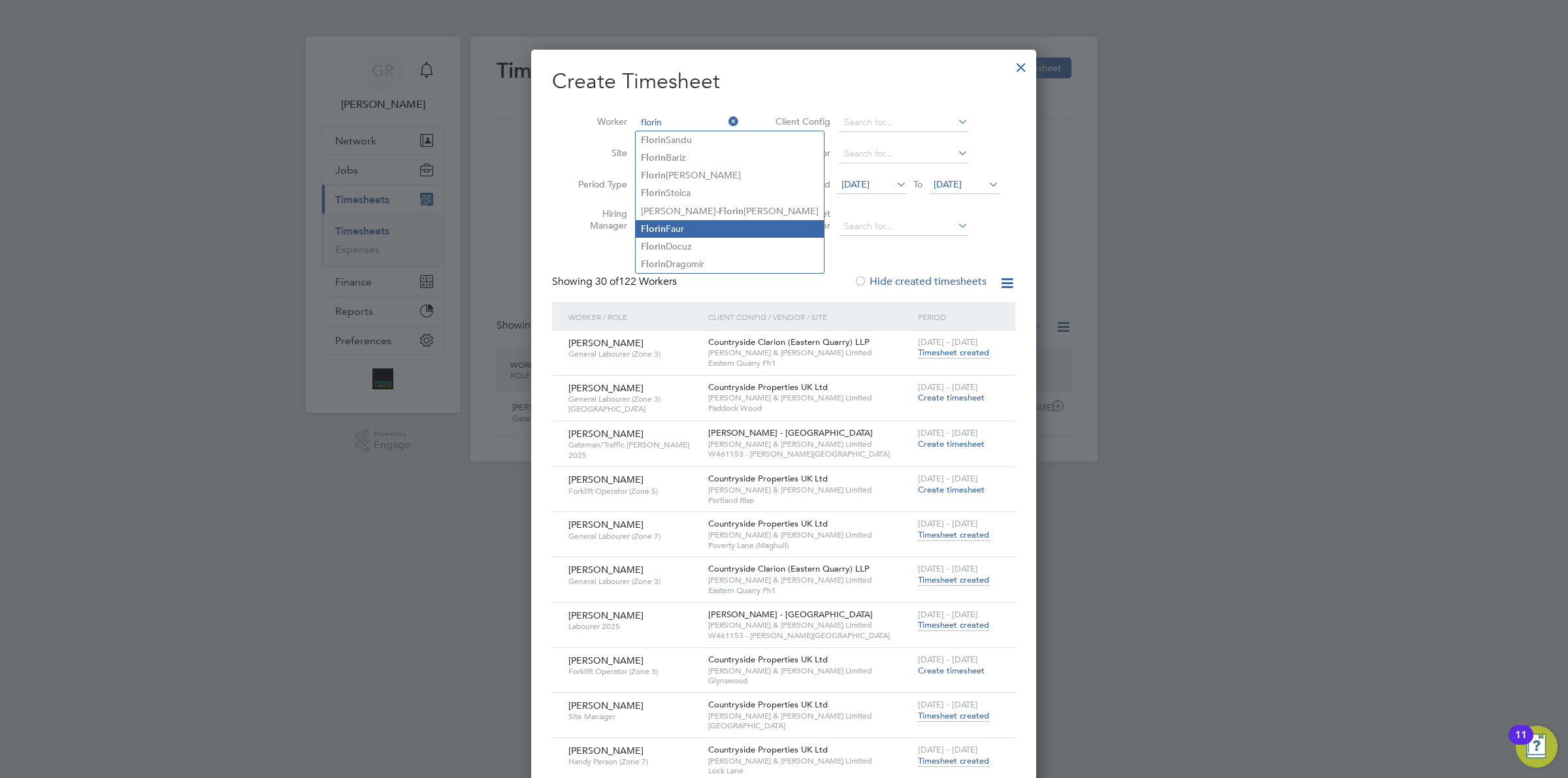
click at [696, 222] on li "[PERSON_NAME]" at bounding box center [729, 229] width 188 height 18
type input "[PERSON_NAME]"
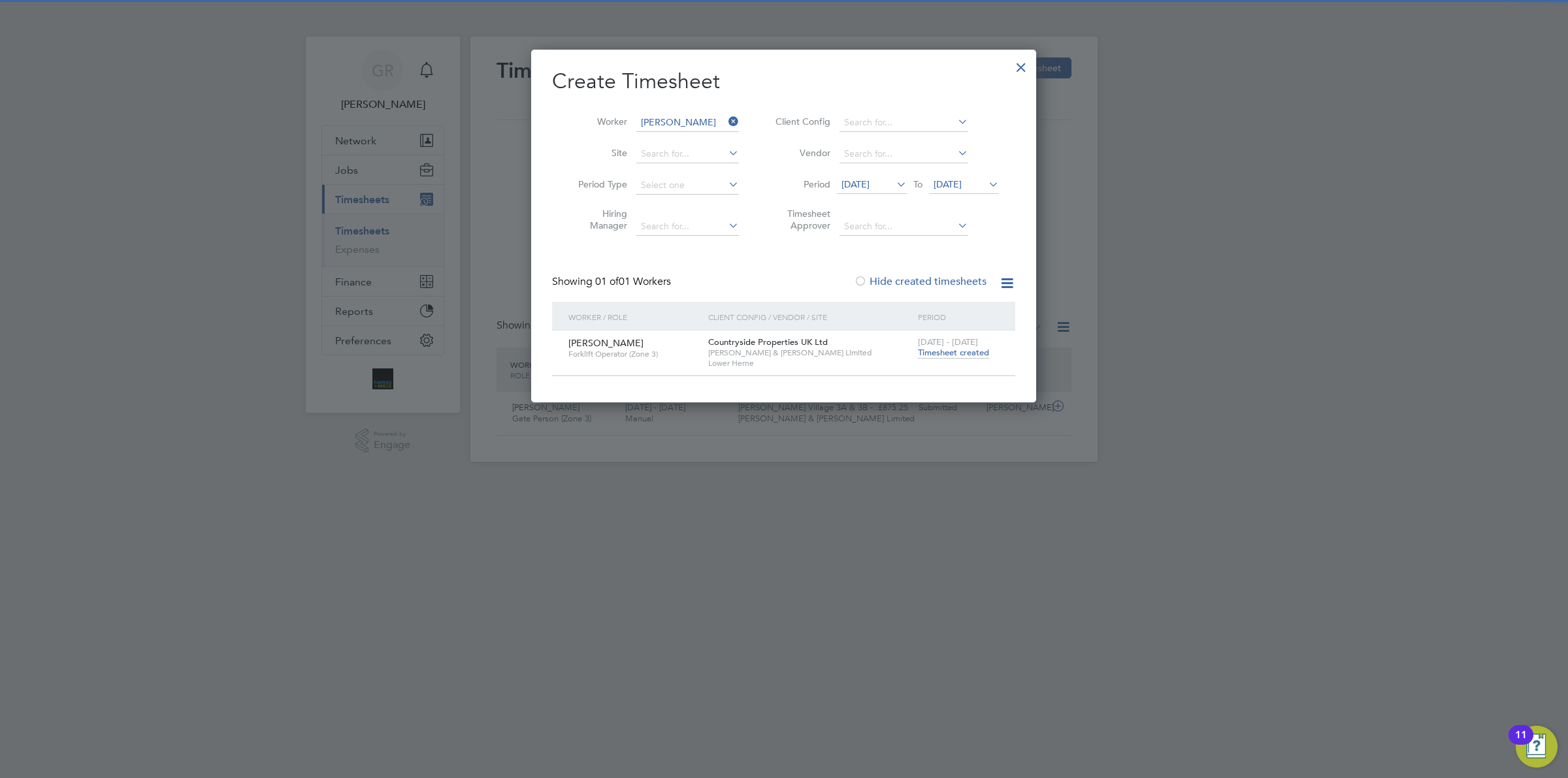
click at [957, 356] on span "Timesheet created" at bounding box center [953, 352] width 71 height 12
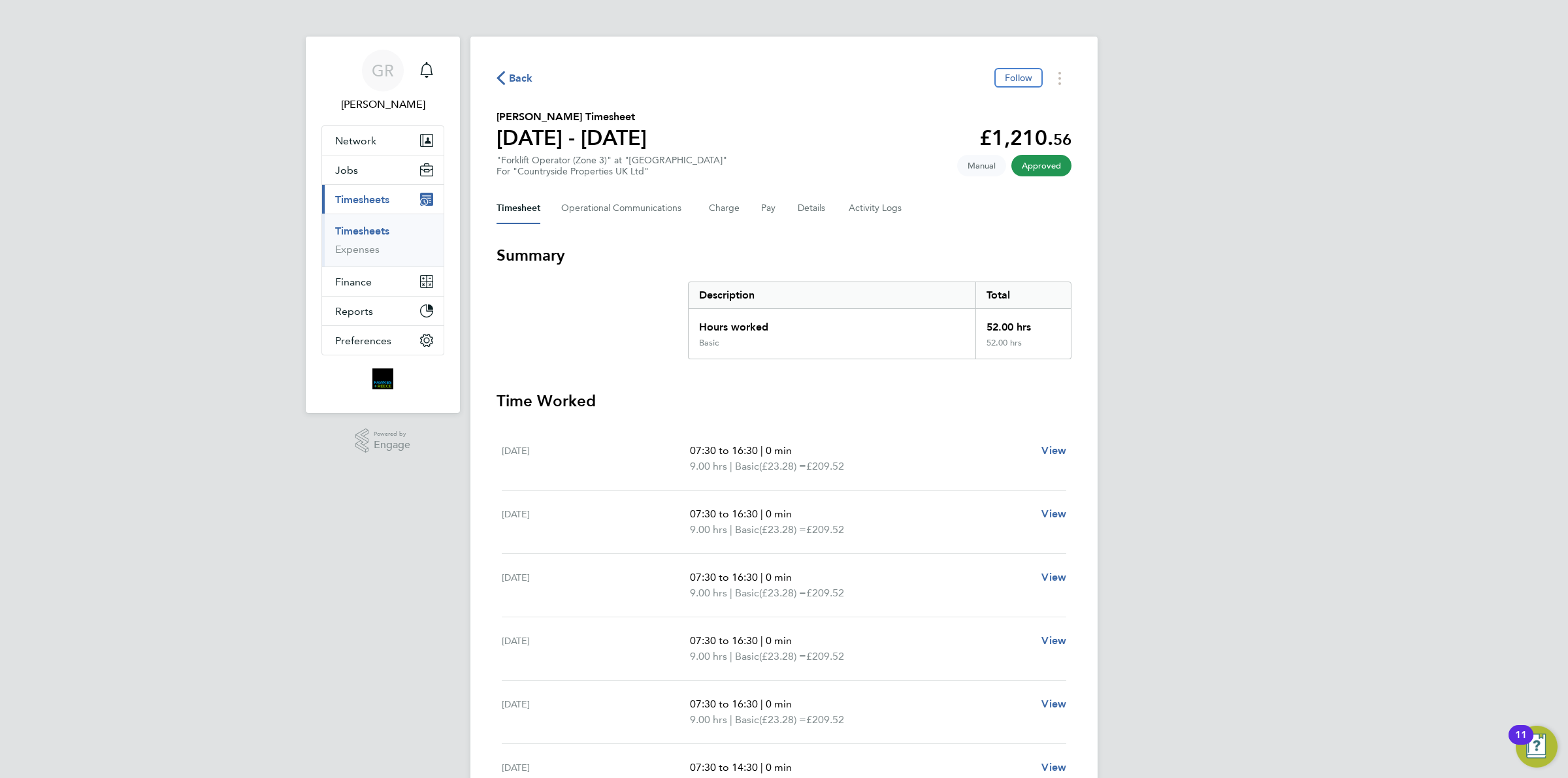
click at [512, 75] on span "Back" at bounding box center [521, 79] width 24 height 16
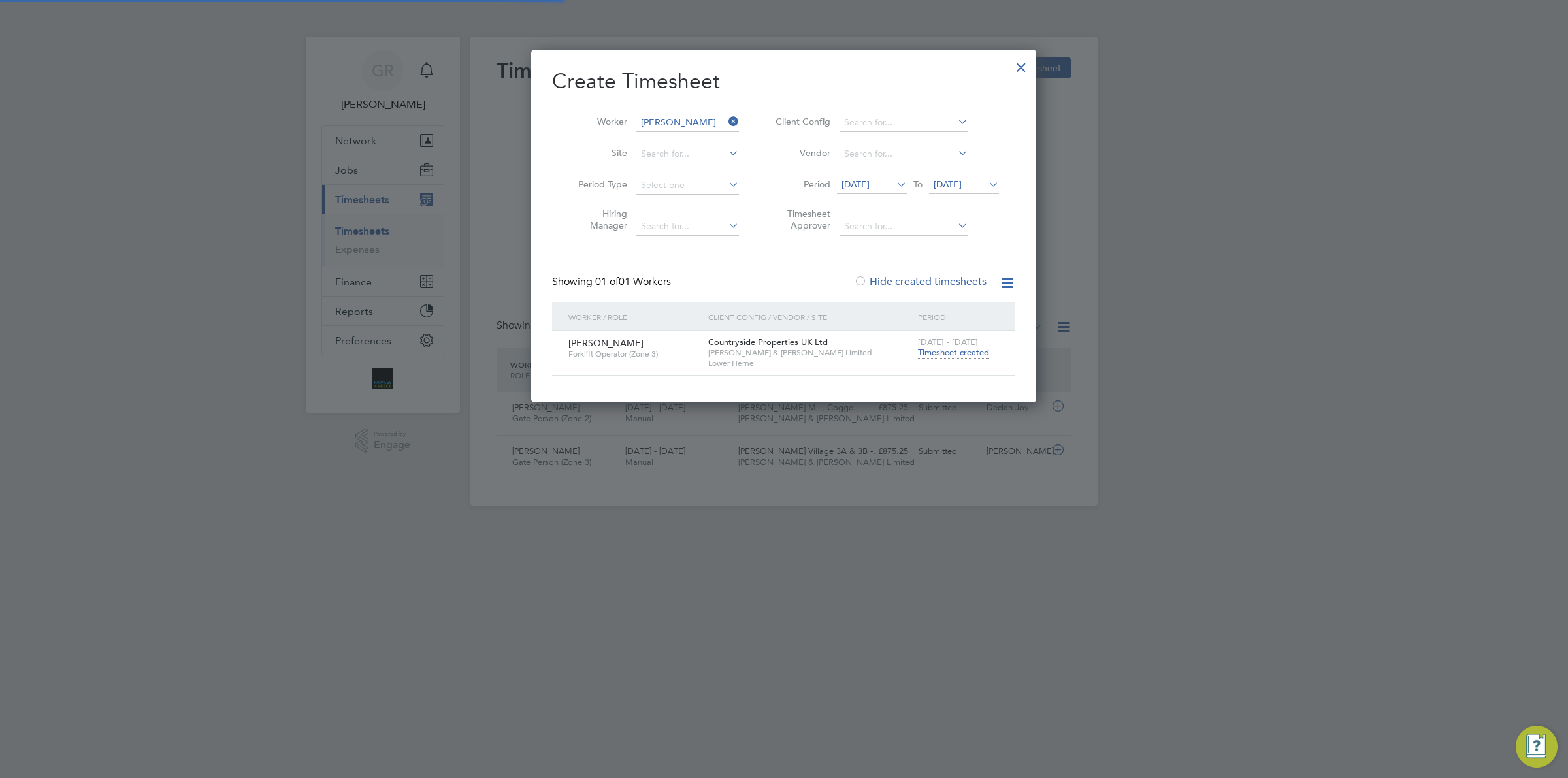
scroll to position [33, 113]
click at [726, 121] on icon at bounding box center [726, 122] width 0 height 18
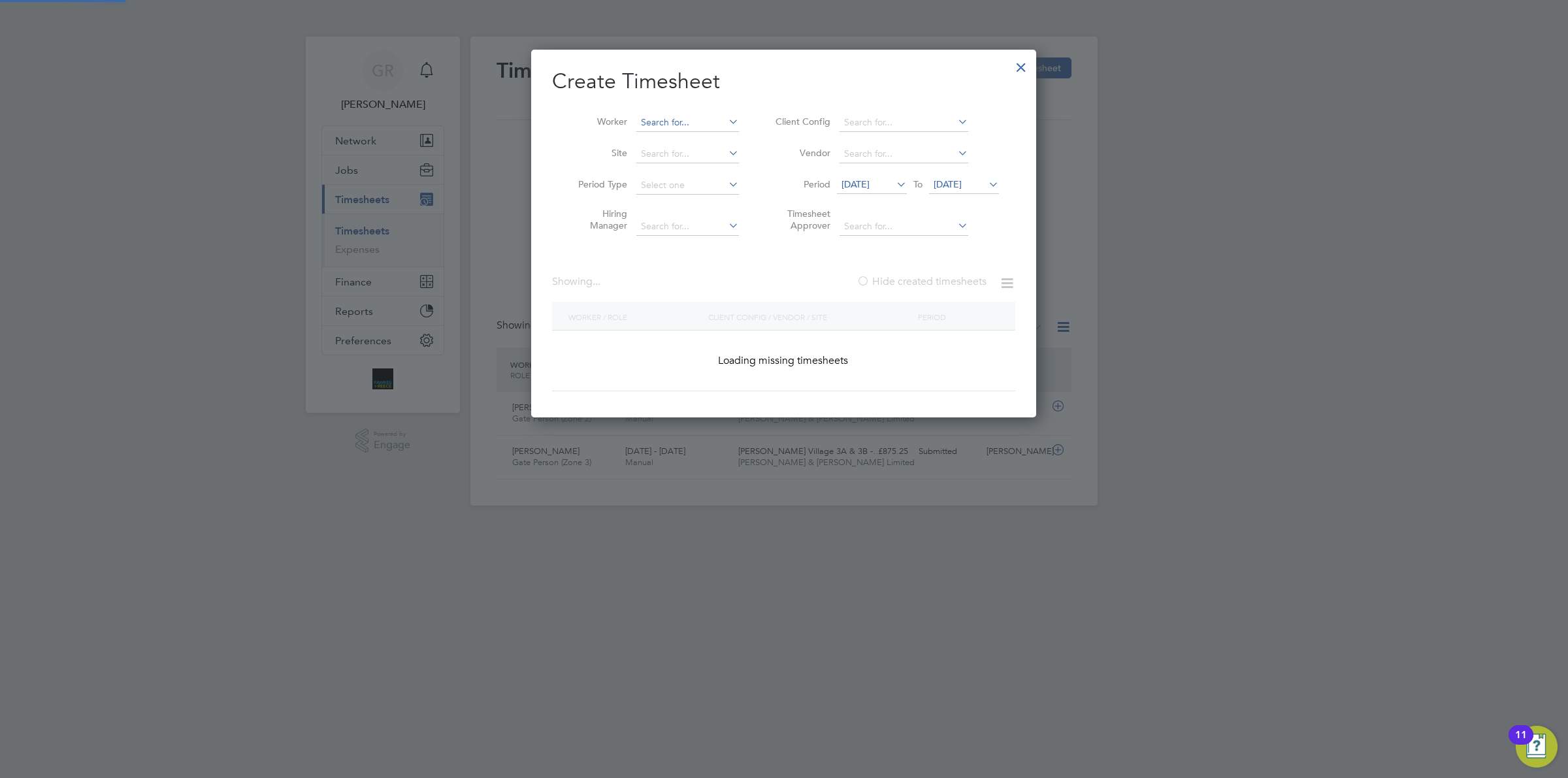
click at [638, 118] on input at bounding box center [688, 123] width 103 height 18
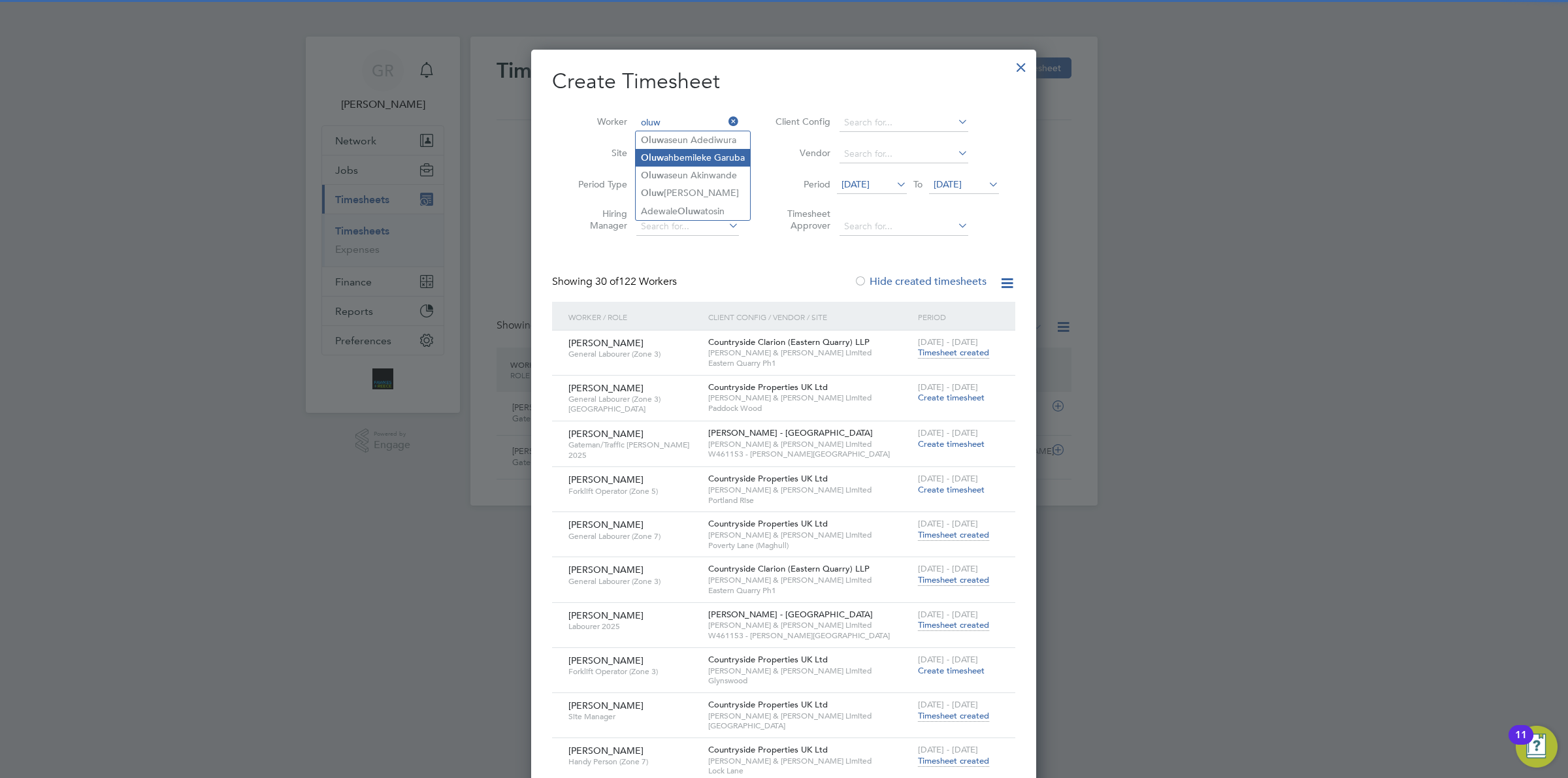
click at [729, 158] on li "Oluw ahbemileke Garuba" at bounding box center [693, 157] width 114 height 18
type input "Oluwahbemileke Garuba"
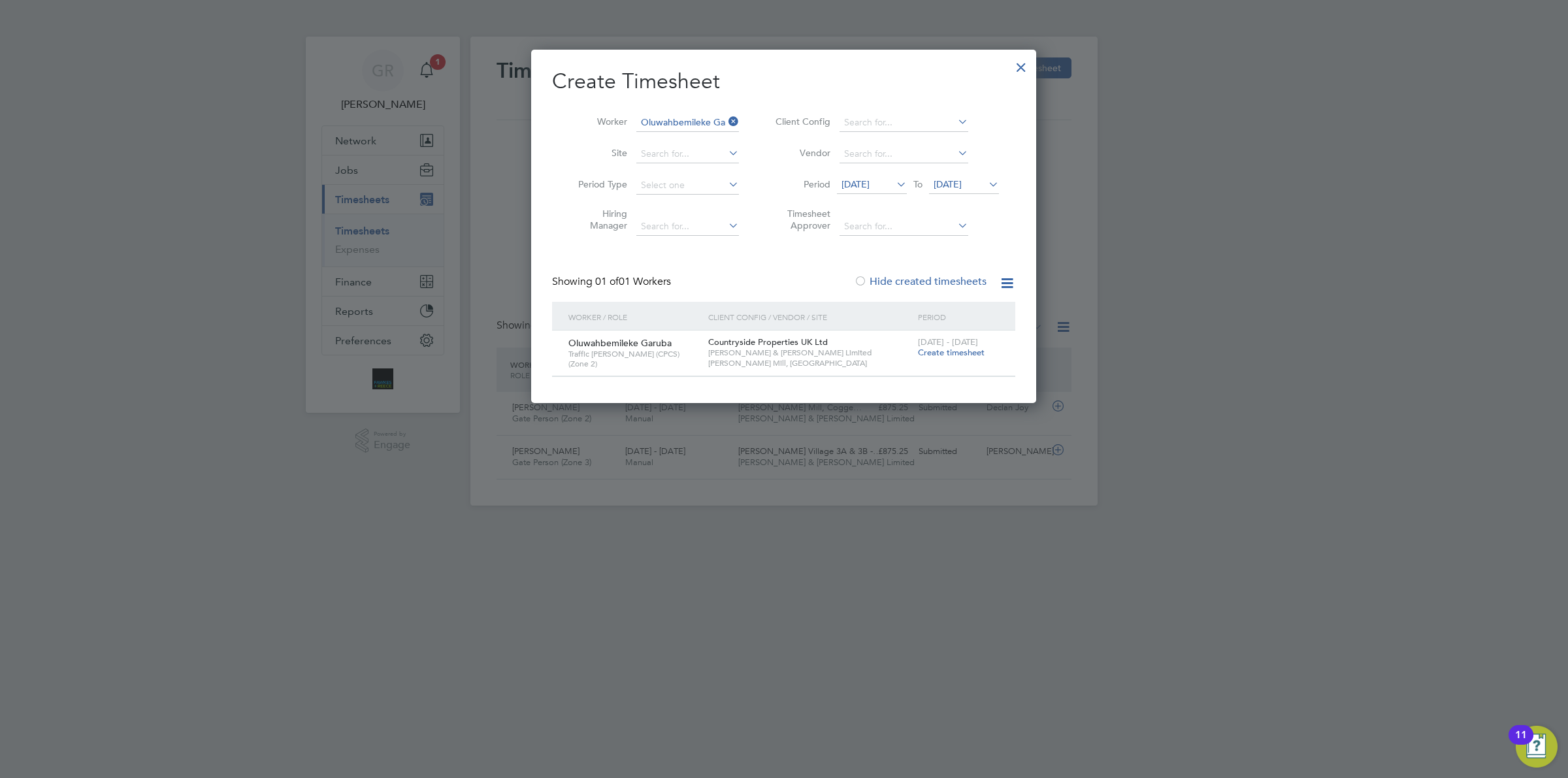
click at [947, 349] on span "Create timesheet" at bounding box center [951, 352] width 67 height 11
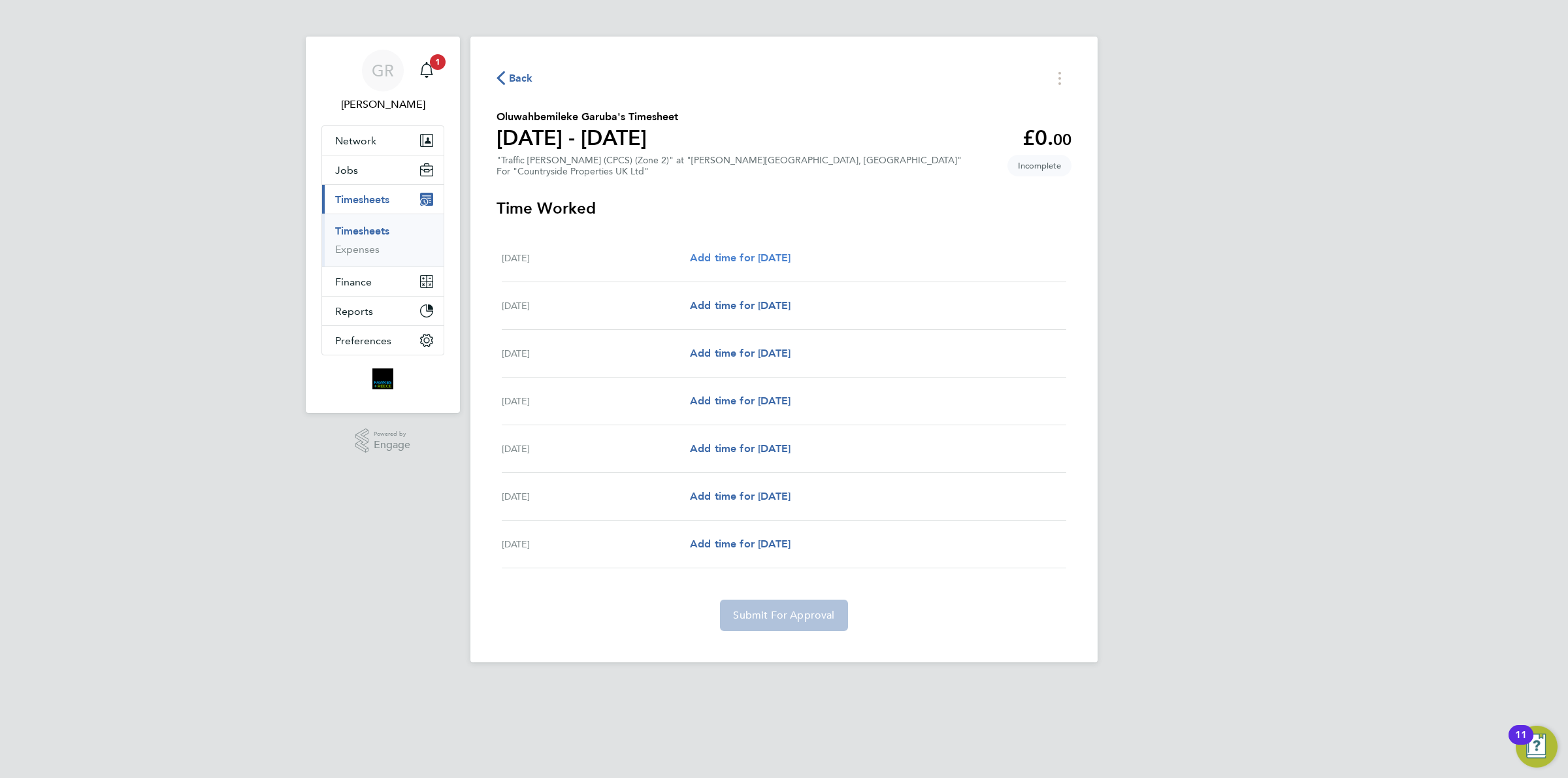
click at [742, 254] on span "Add time for [DATE]" at bounding box center [740, 258] width 101 height 13
select select "30"
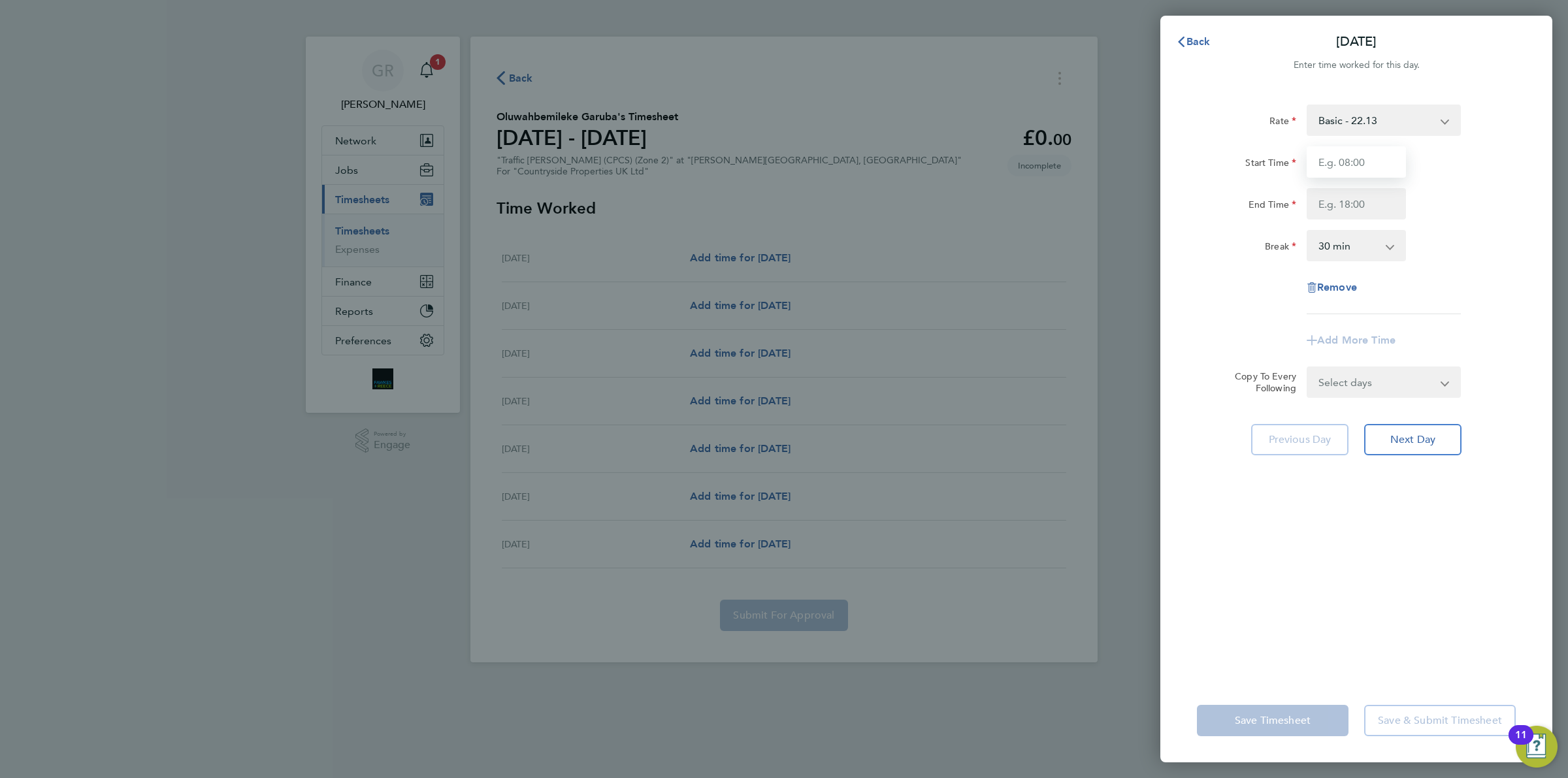
click at [1338, 169] on input "Start Time" at bounding box center [1356, 162] width 99 height 31
type input "07:30"
type input "17:00"
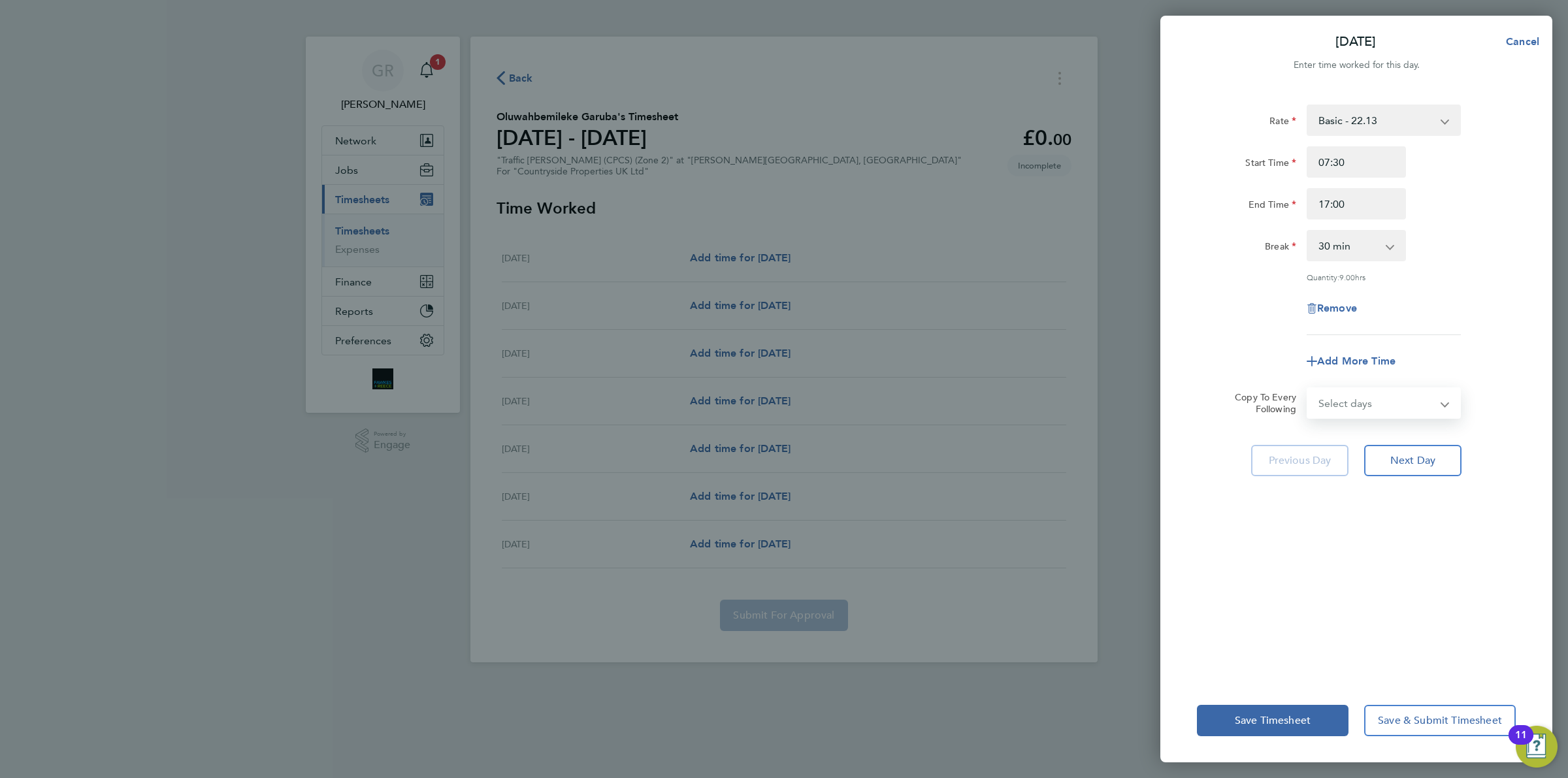
click at [1399, 404] on select "Select days Day Weekday (Mon-Fri) Weekend (Sat-Sun) [DATE] [DATE] [DATE] [DATE]…" at bounding box center [1377, 402] width 138 height 29
select select "WEEKDAY"
click at [1308, 388] on select "Select days Day Weekday (Mon-Fri) Weekend (Sat-Sun) [DATE] [DATE] [DATE] [DATE]…" at bounding box center [1377, 402] width 138 height 29
select select "[DATE]"
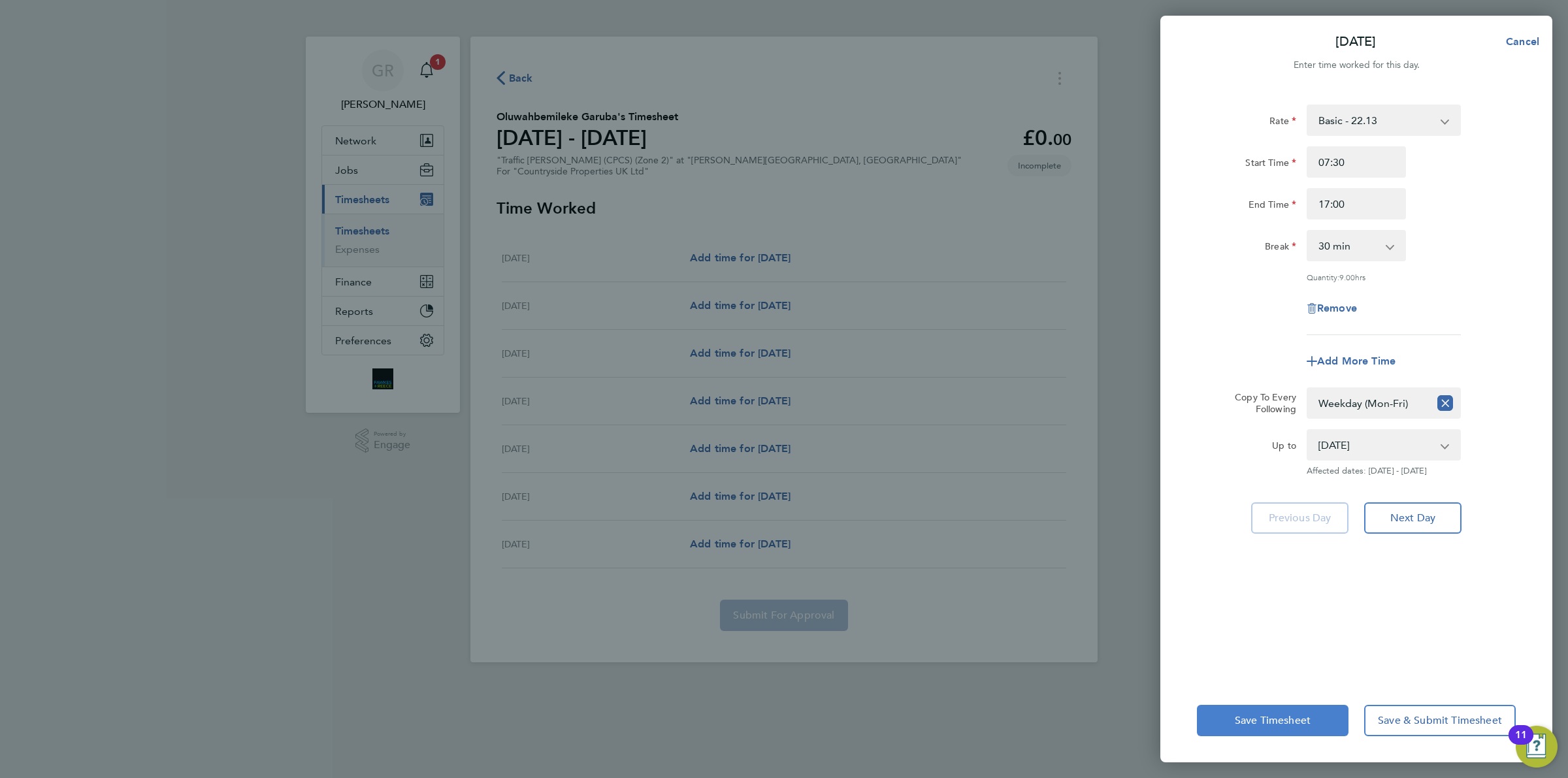
click at [1314, 713] on button "Save Timesheet" at bounding box center [1272, 720] width 152 height 31
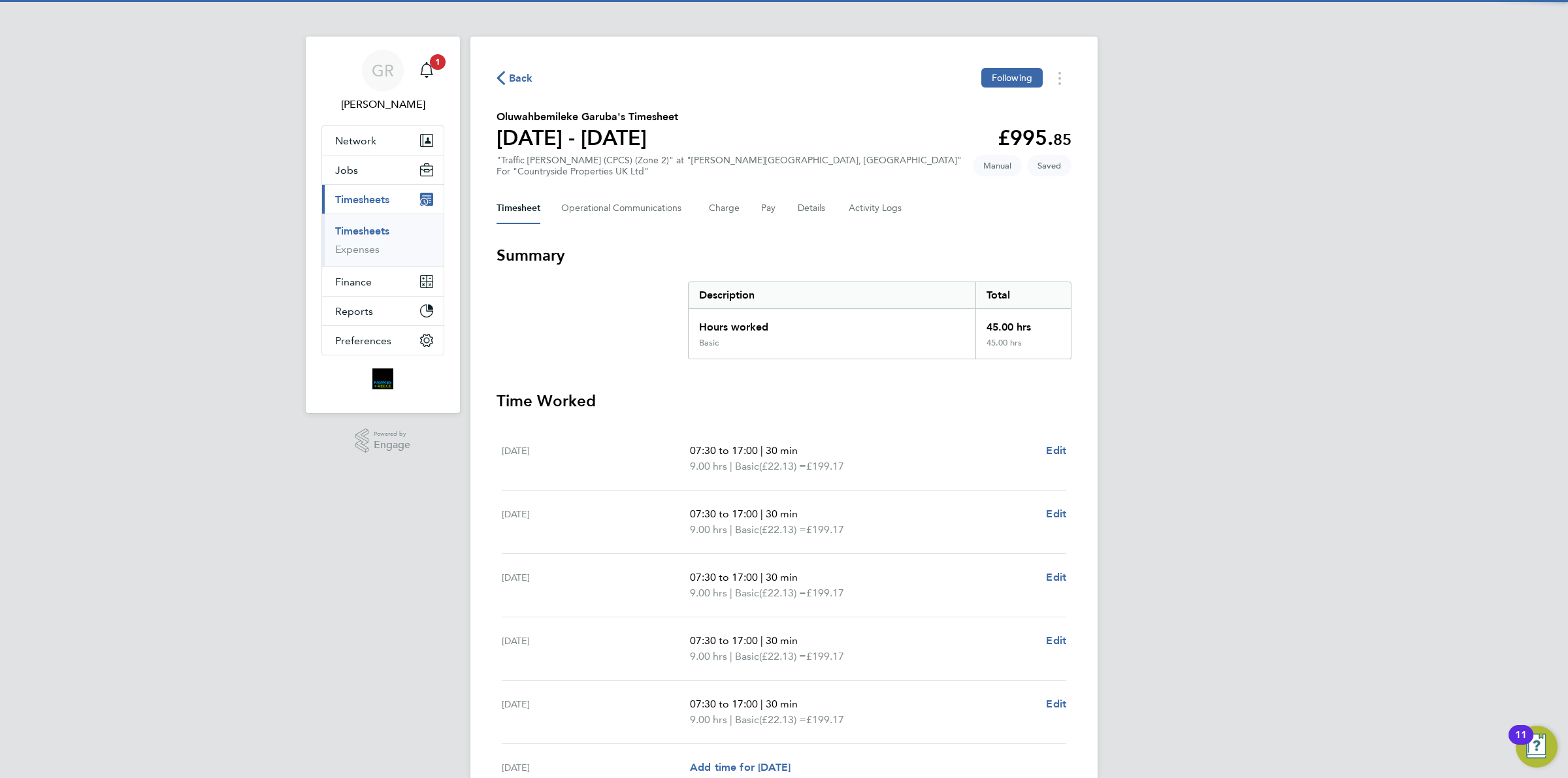
scroll to position [178, 0]
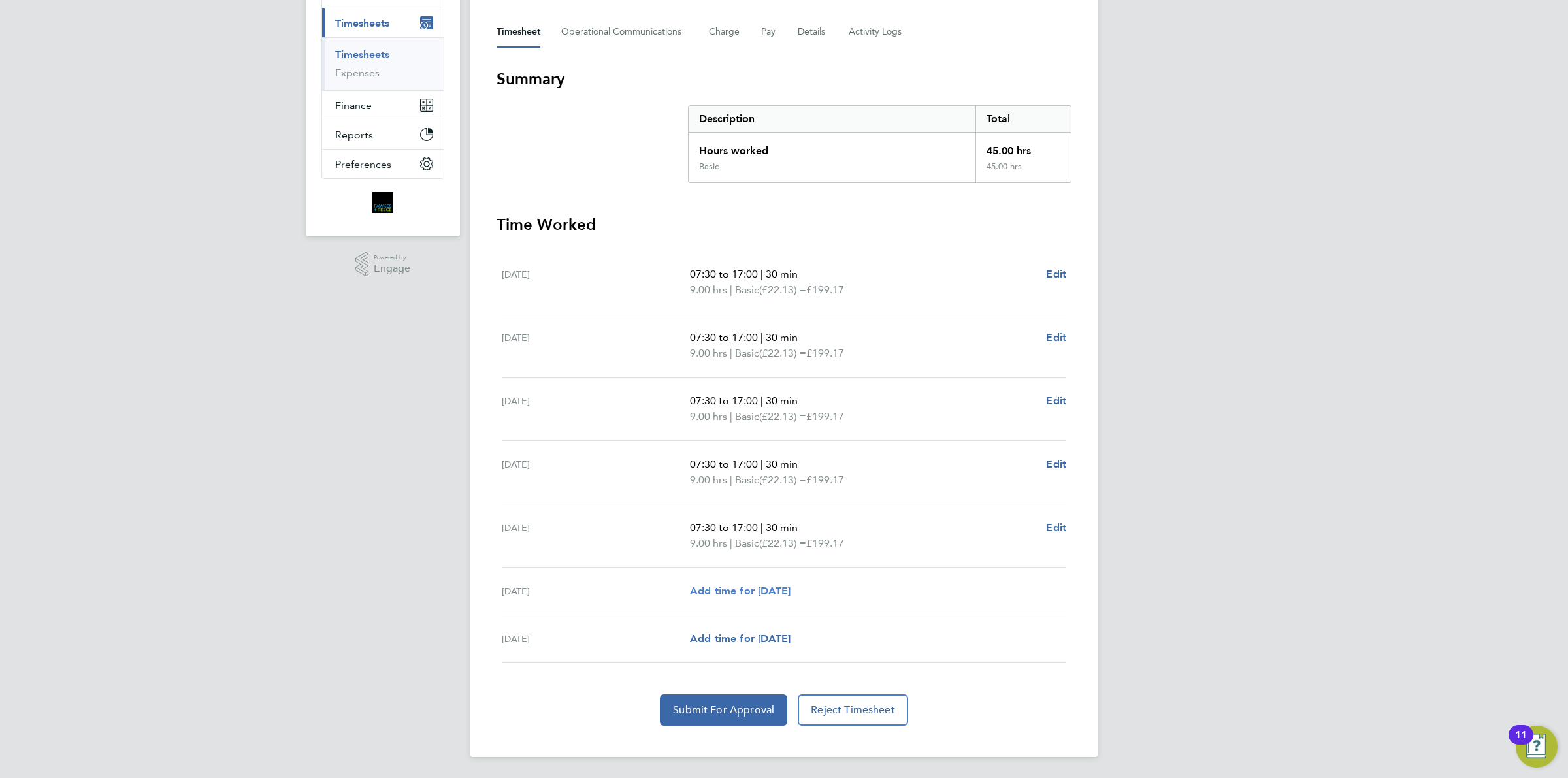
click at [754, 593] on span "Add time for [DATE]" at bounding box center [740, 591] width 101 height 13
select select "30"
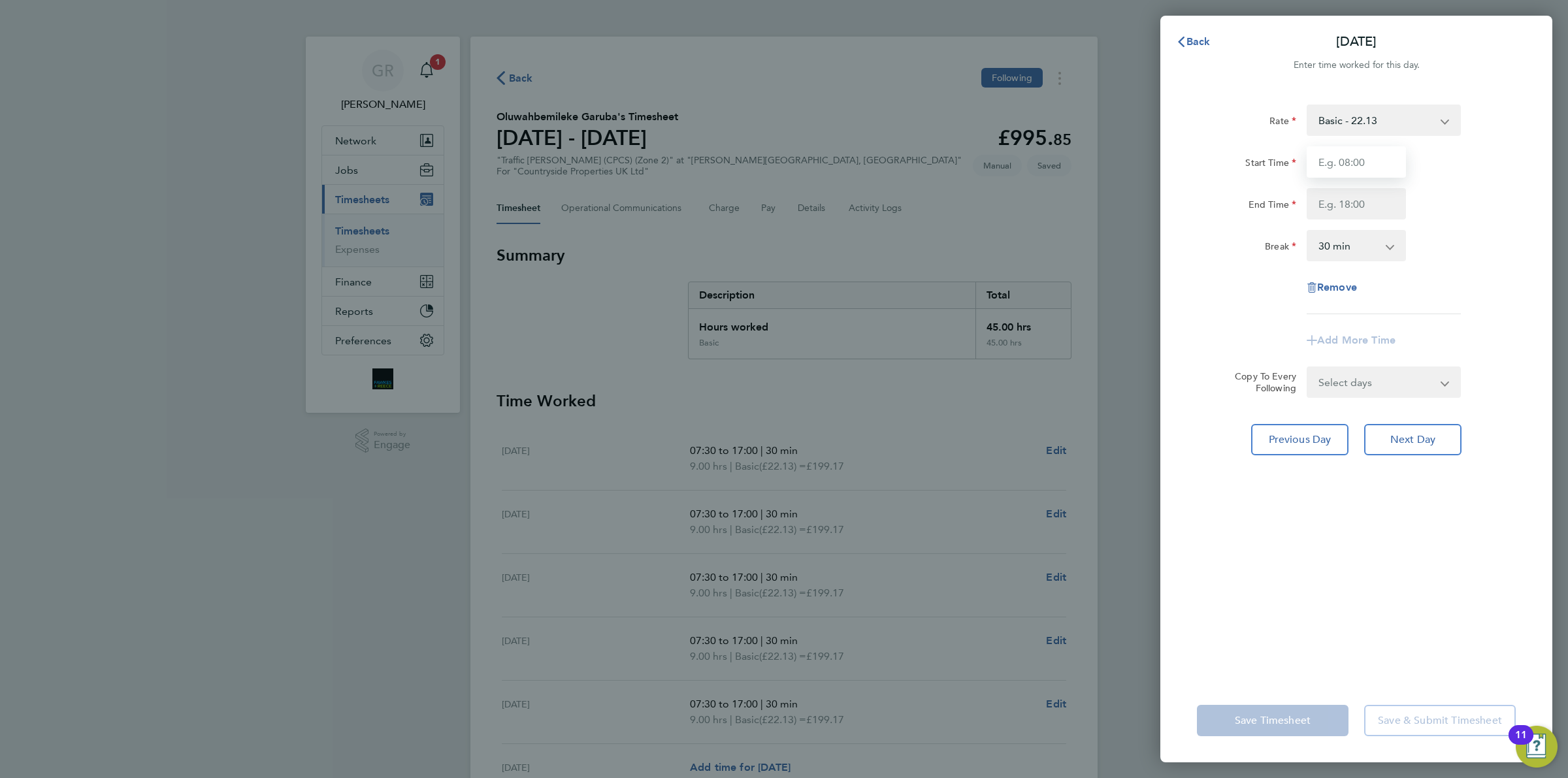
drag, startPoint x: 1373, startPoint y: 155, endPoint x: 1365, endPoint y: 145, distance: 12.8
click at [1367, 149] on input "Start Time" at bounding box center [1356, 162] width 99 height 31
type input "07:30"
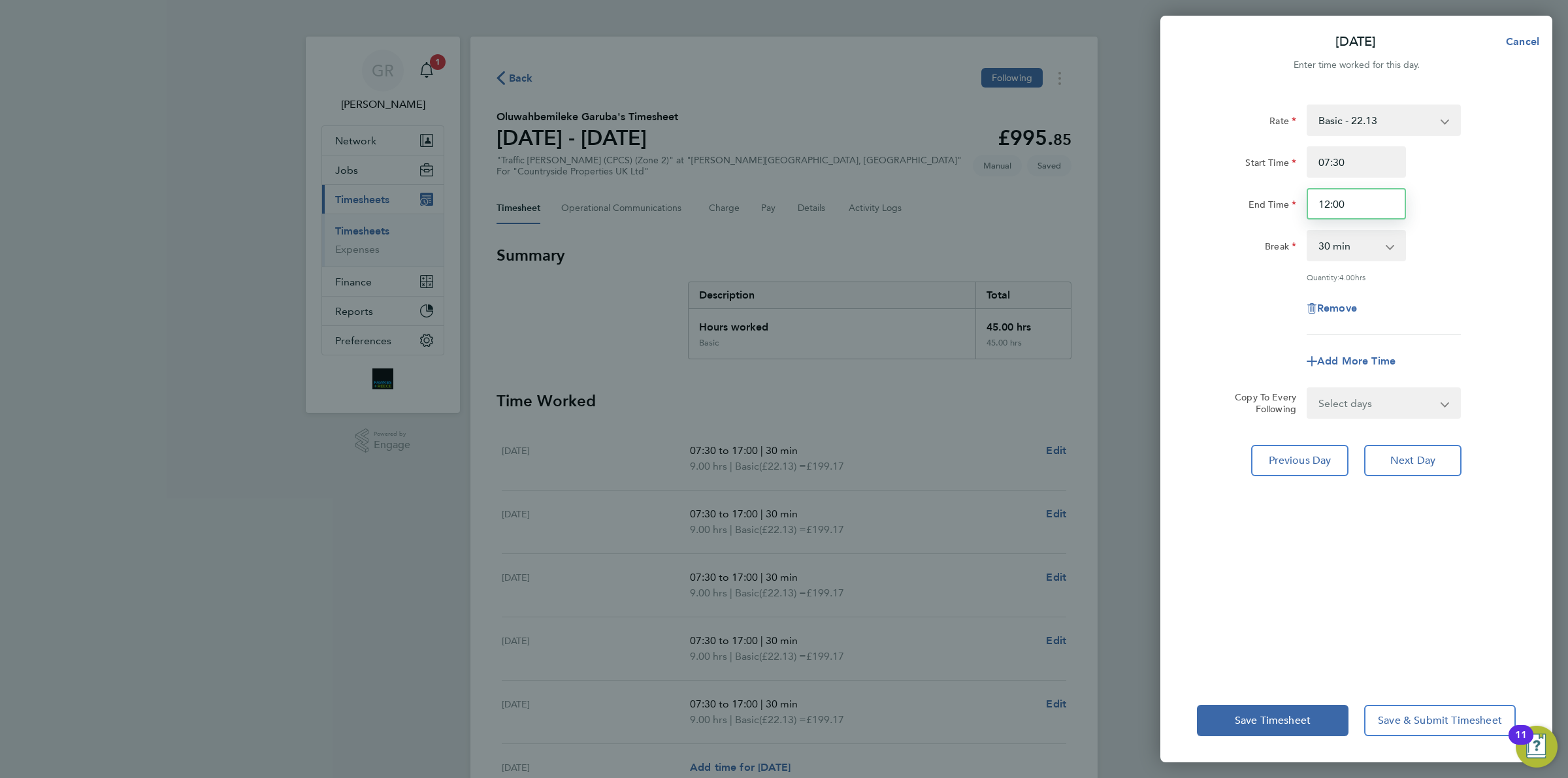
click at [1361, 203] on input "12:00" at bounding box center [1356, 203] width 99 height 31
drag, startPoint x: 1356, startPoint y: 204, endPoint x: 1249, endPoint y: 197, distance: 107.2
click at [1249, 197] on div "End Time 12:30" at bounding box center [1356, 203] width 330 height 31
type input "13:00"
click at [1288, 716] on span "Save Timesheet" at bounding box center [1272, 720] width 76 height 13
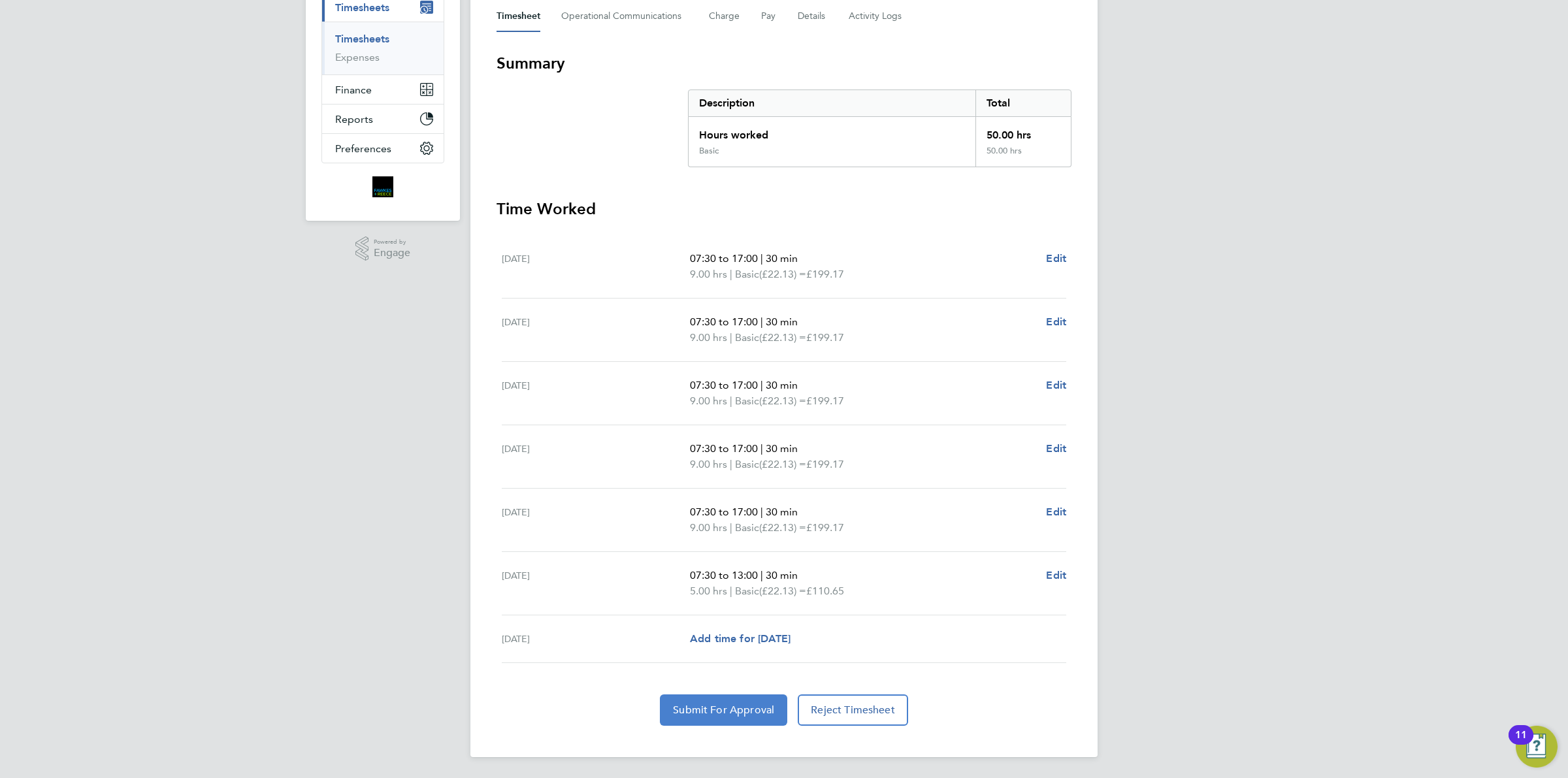
click at [700, 707] on span "Submit For Approval" at bounding box center [723, 710] width 101 height 13
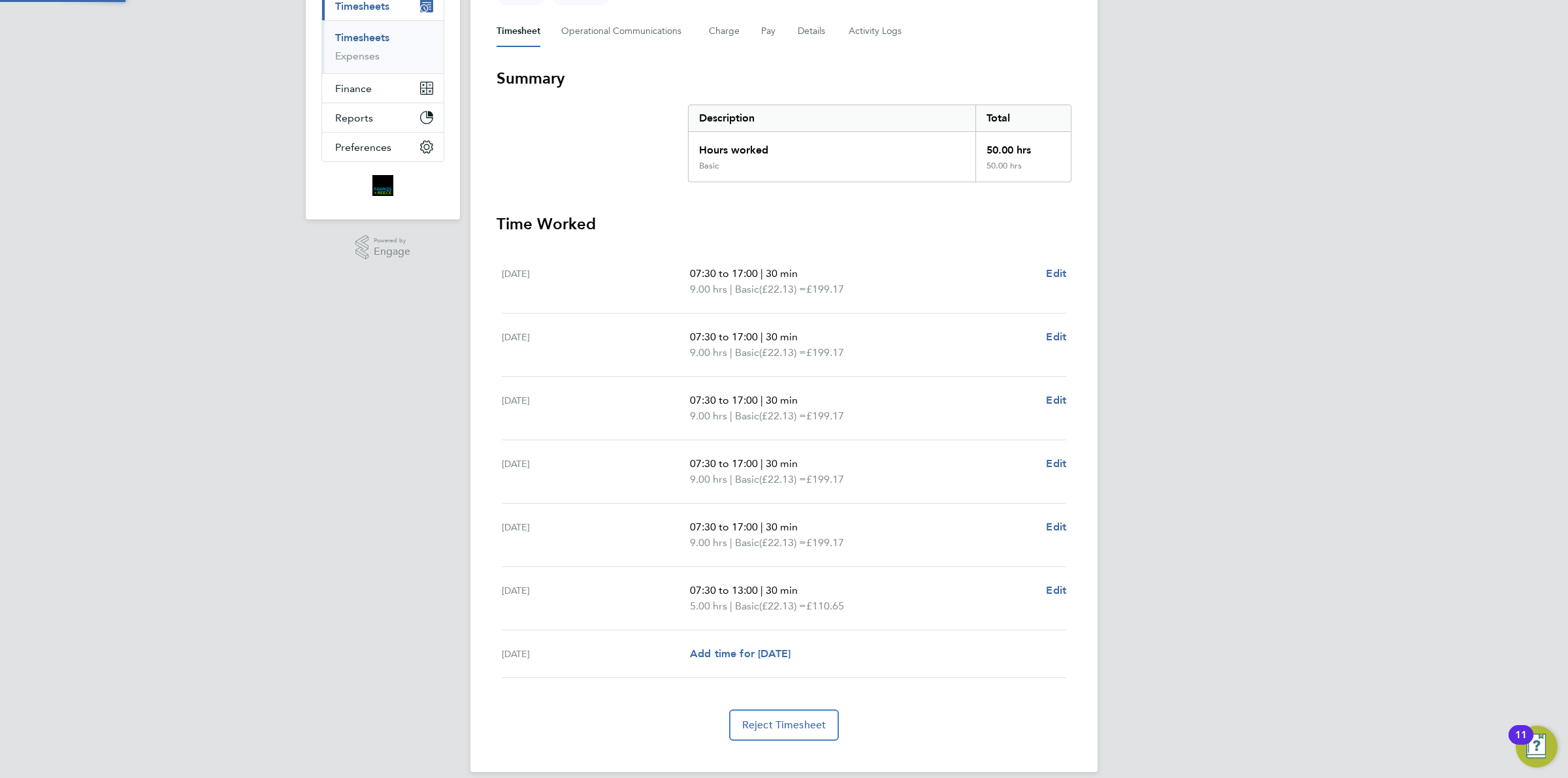
scroll to position [193, 0]
